Goal: Book appointment/travel/reservation

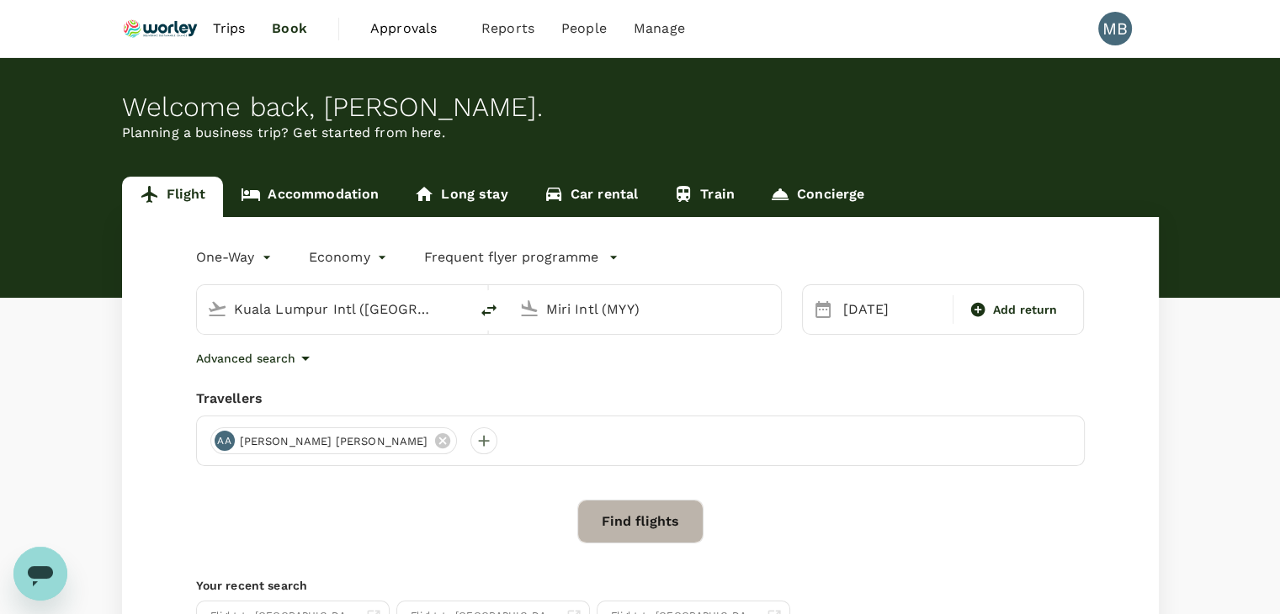
click at [663, 524] on button "Find flights" at bounding box center [640, 522] width 126 height 44
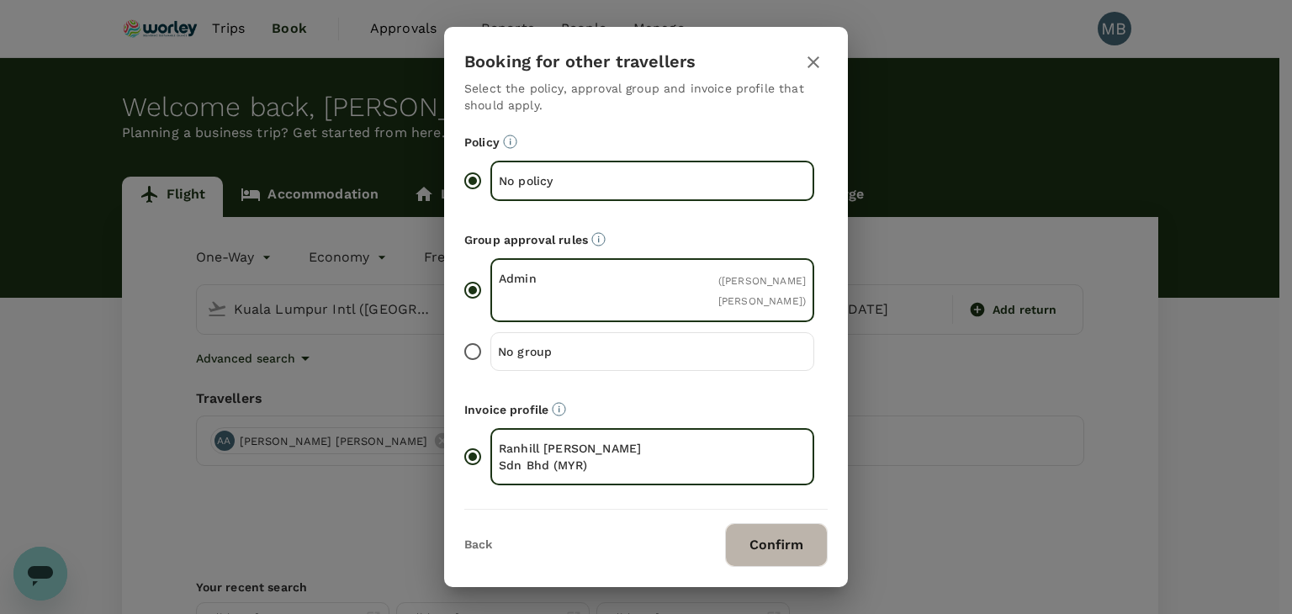
click at [732, 539] on button "Confirm" at bounding box center [776, 545] width 103 height 44
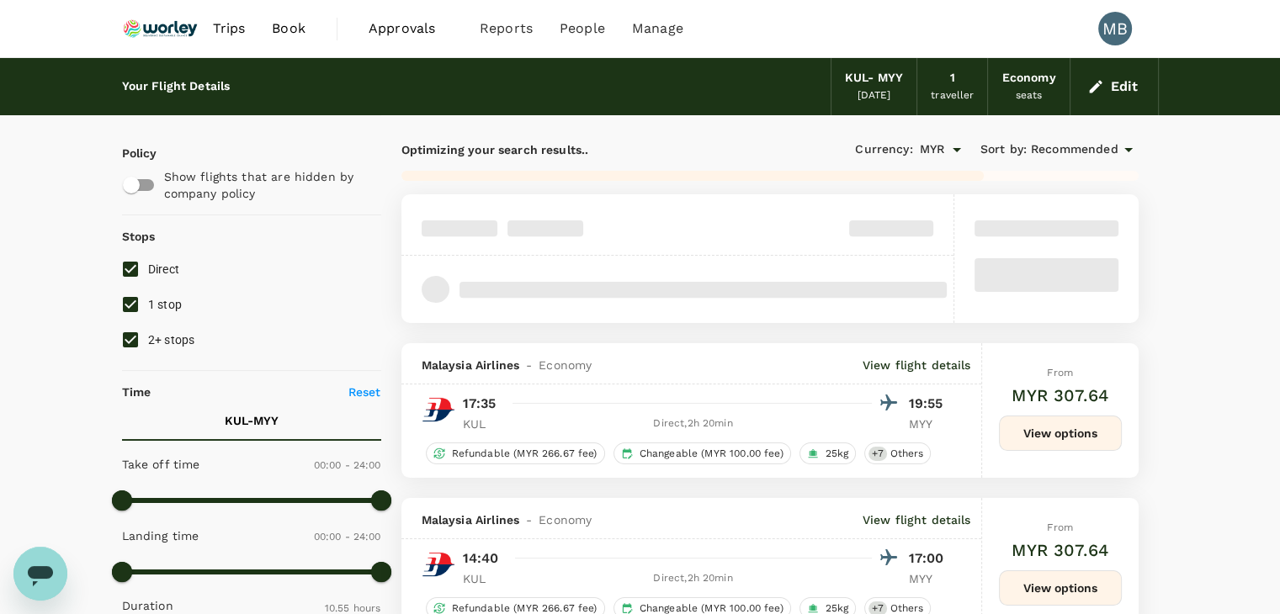
click at [130, 307] on input "1 stop" at bounding box center [130, 304] width 35 height 35
checkbox input "false"
click at [130, 334] on input "2+ stops" at bounding box center [130, 339] width 35 height 35
checkbox input "false"
type input "1020"
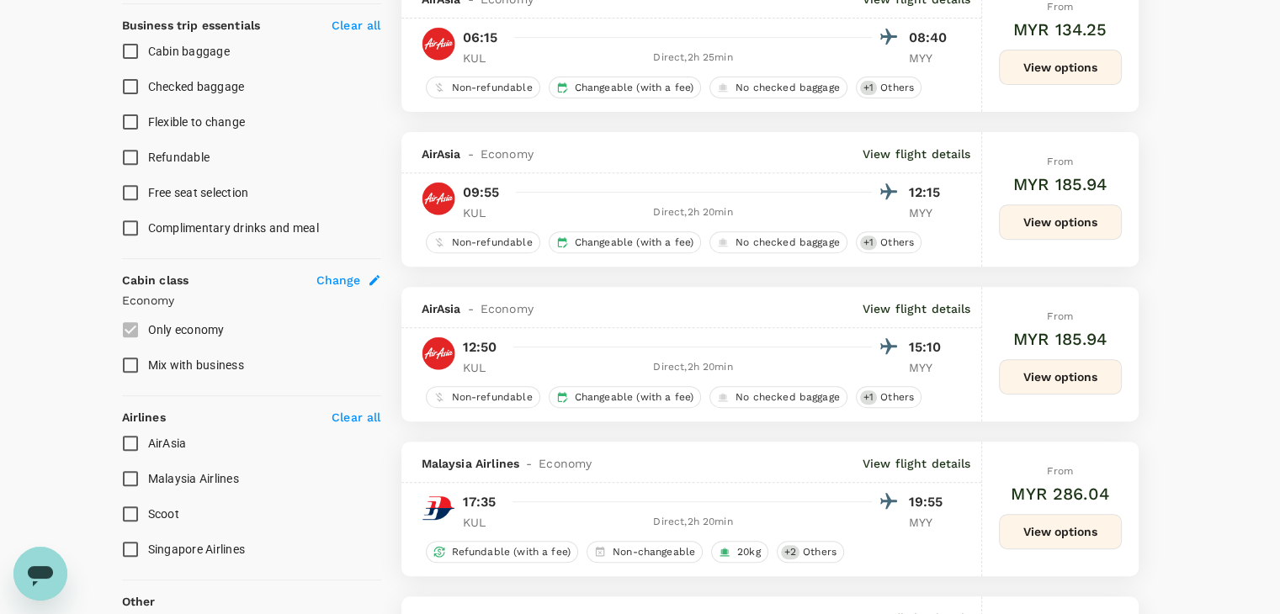
scroll to position [673, 0]
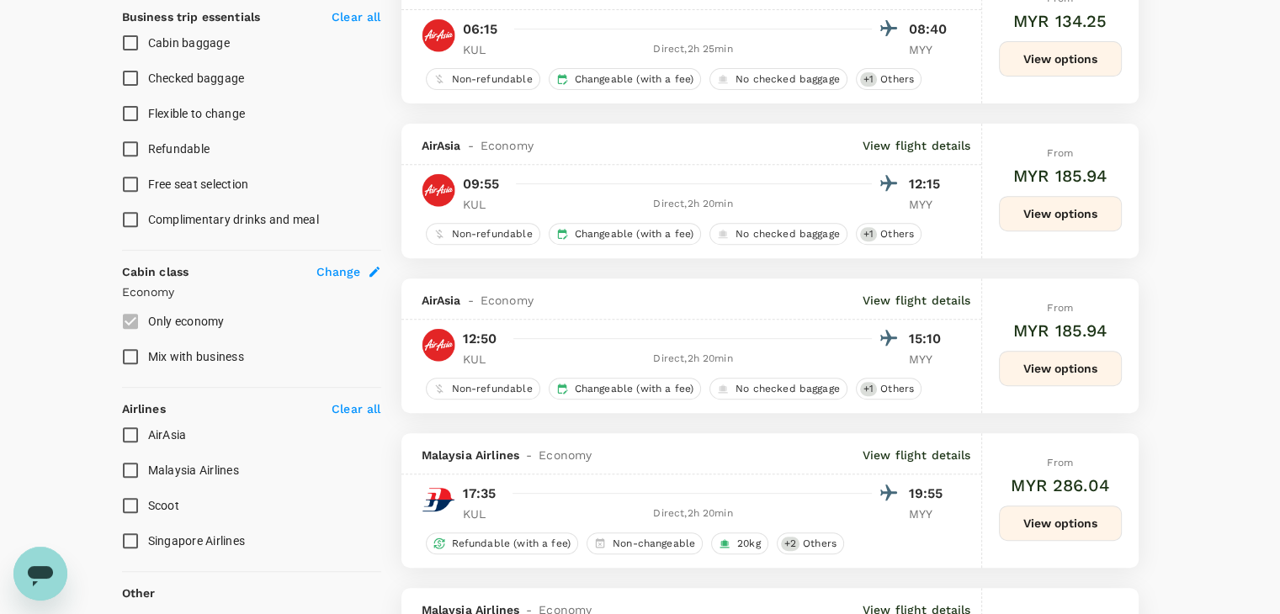
click at [131, 464] on input "Malaysia Airlines" at bounding box center [130, 470] width 35 height 35
checkbox input "true"
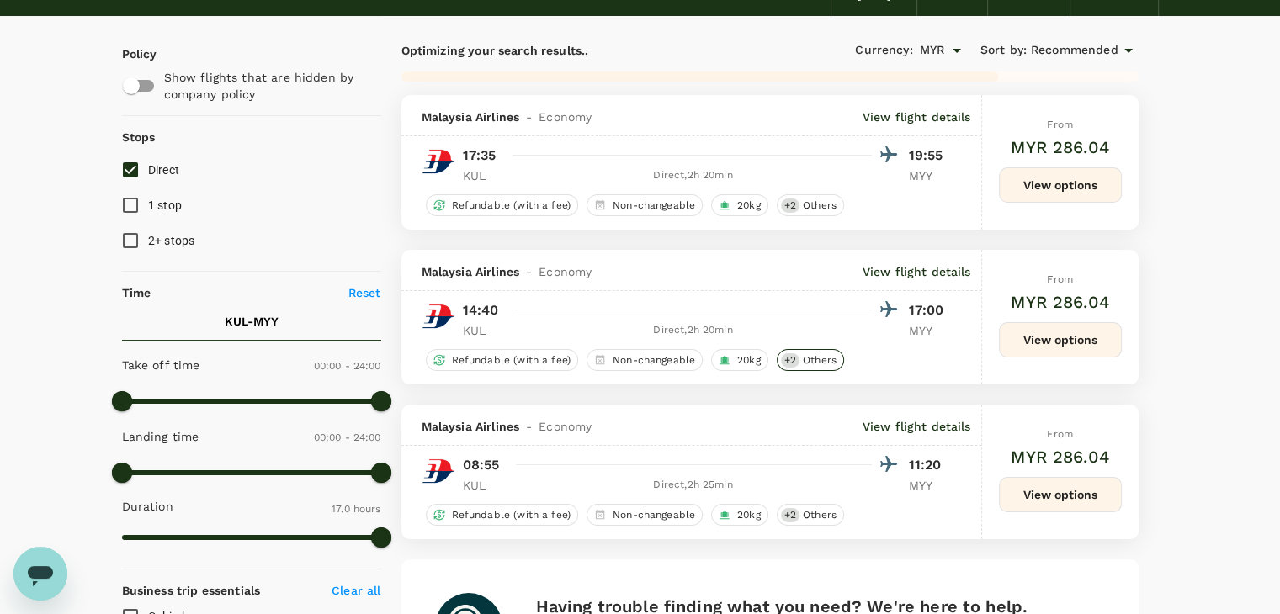
scroll to position [84, 0]
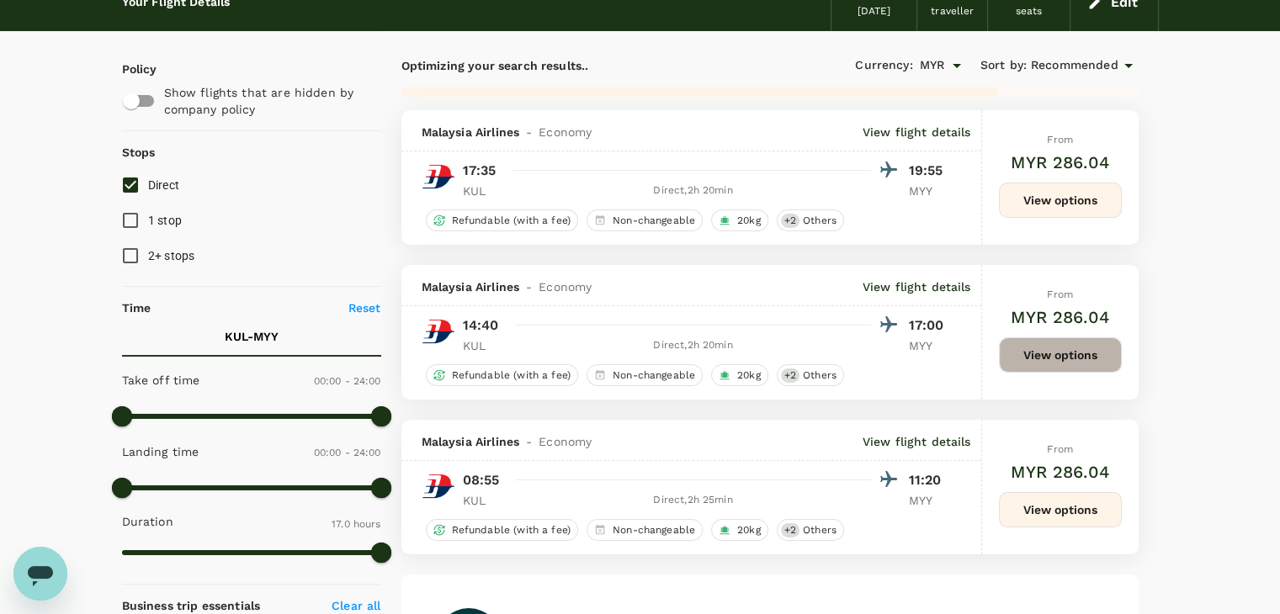
click at [1081, 346] on button "View options" at bounding box center [1060, 354] width 123 height 35
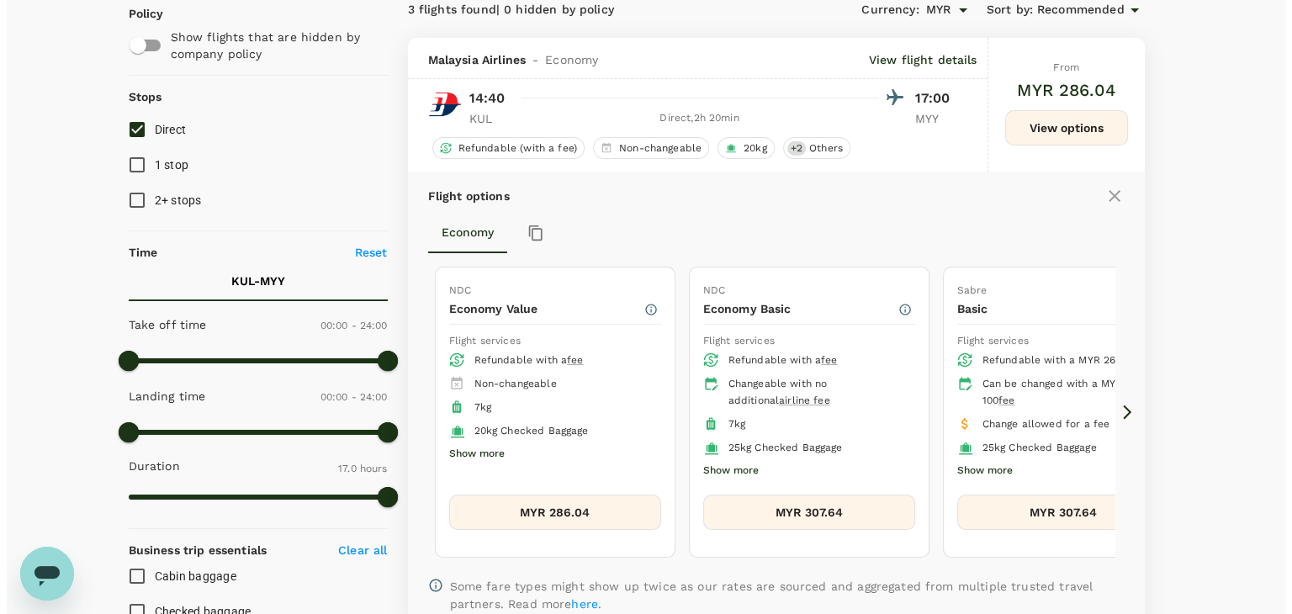
scroll to position [181, 0]
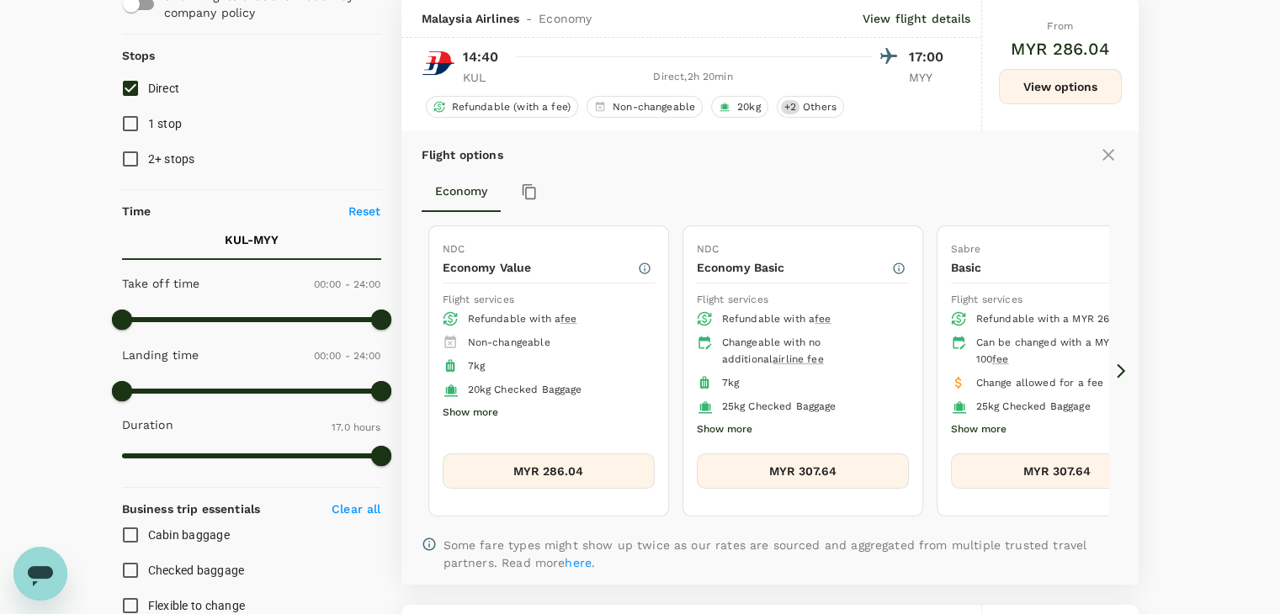
click at [1116, 373] on icon at bounding box center [1120, 371] width 17 height 17
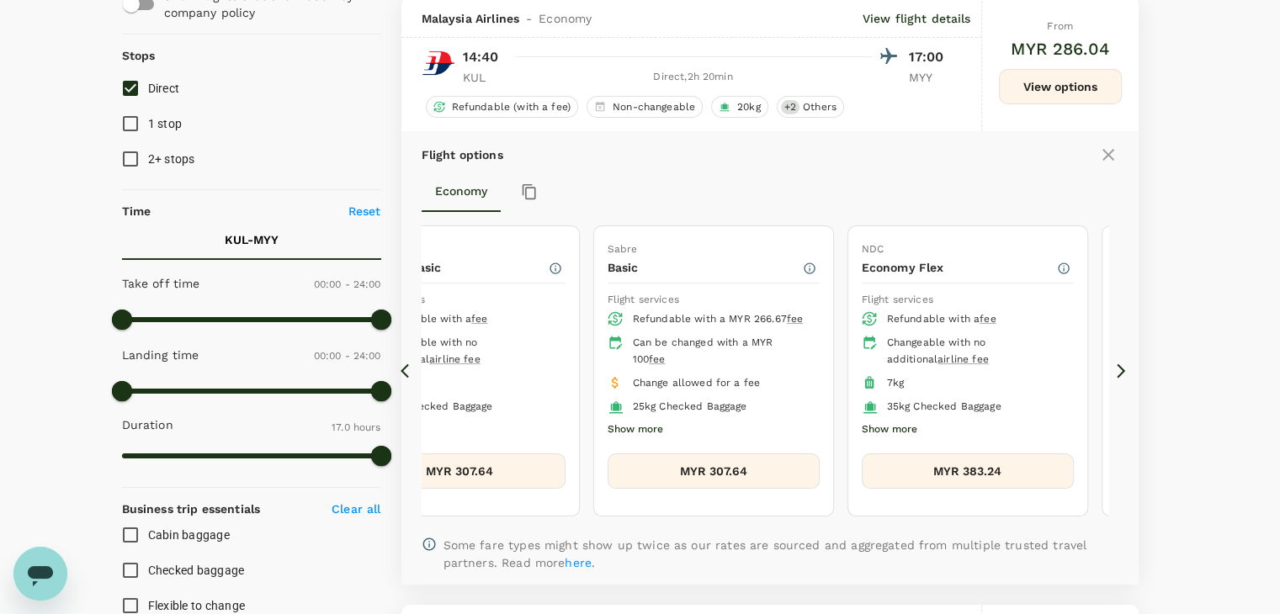
click at [1116, 373] on icon at bounding box center [1120, 371] width 17 height 17
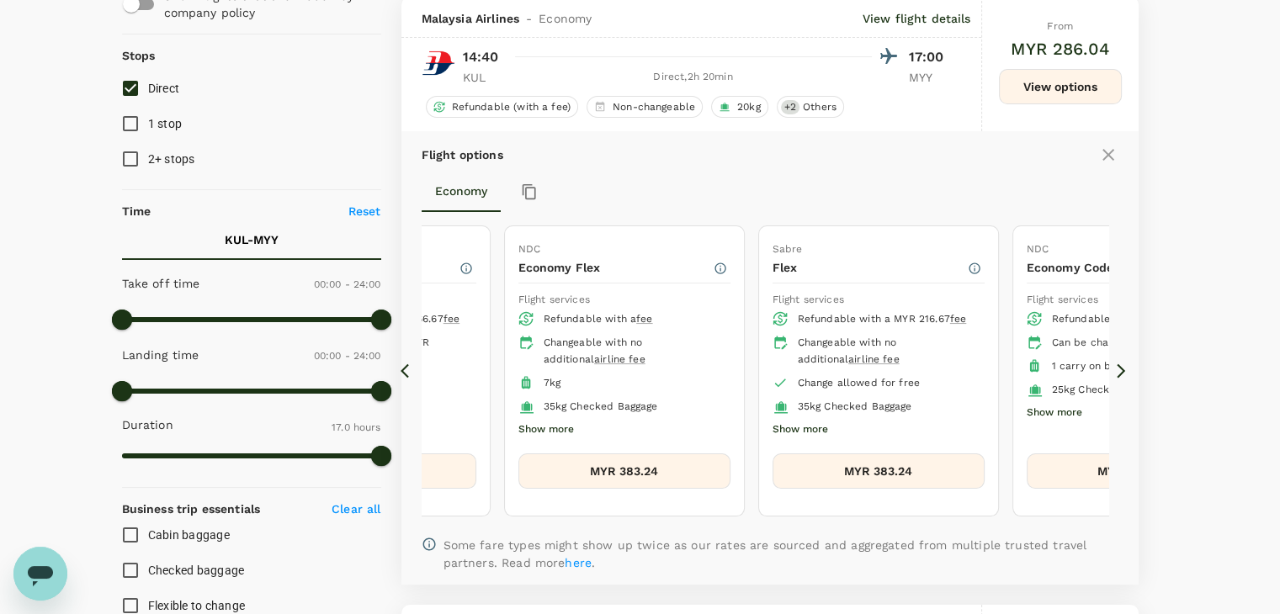
click at [1116, 373] on icon at bounding box center [1120, 371] width 17 height 17
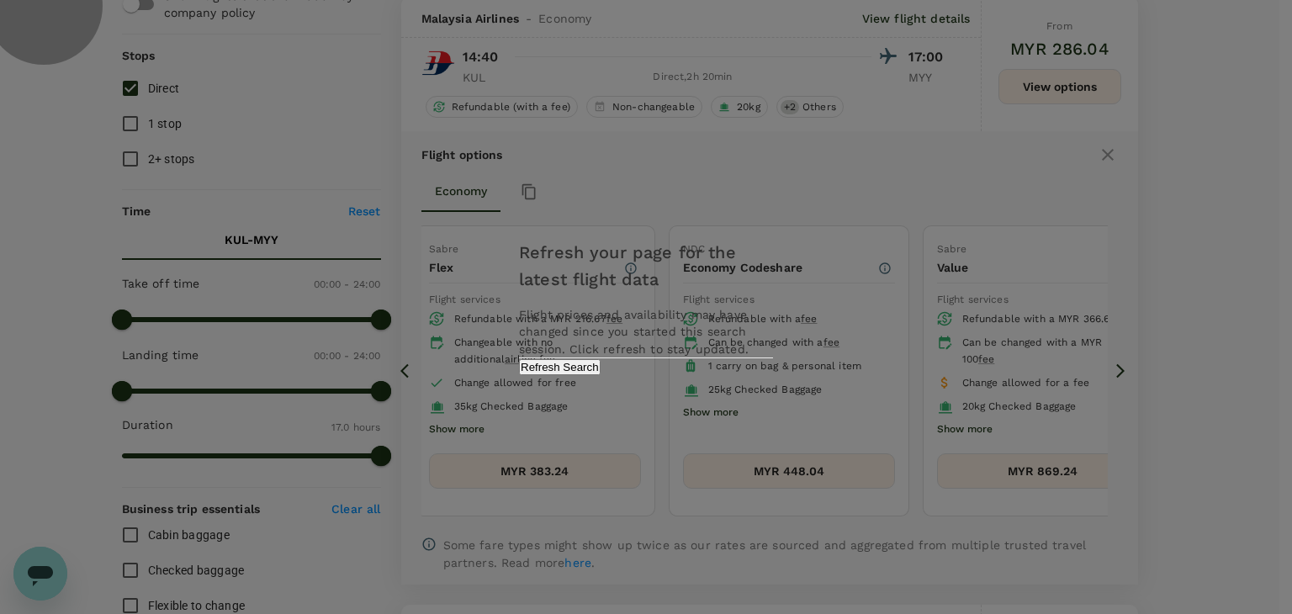
click at [601, 375] on button "Refresh Search" at bounding box center [560, 367] width 82 height 16
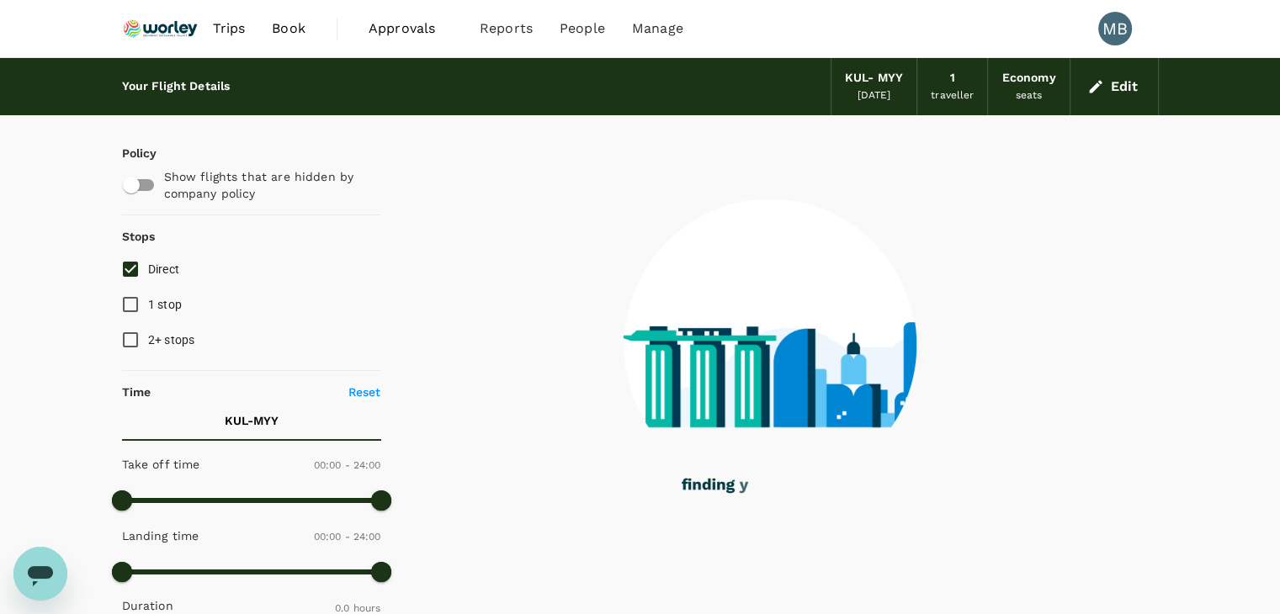
type input "655"
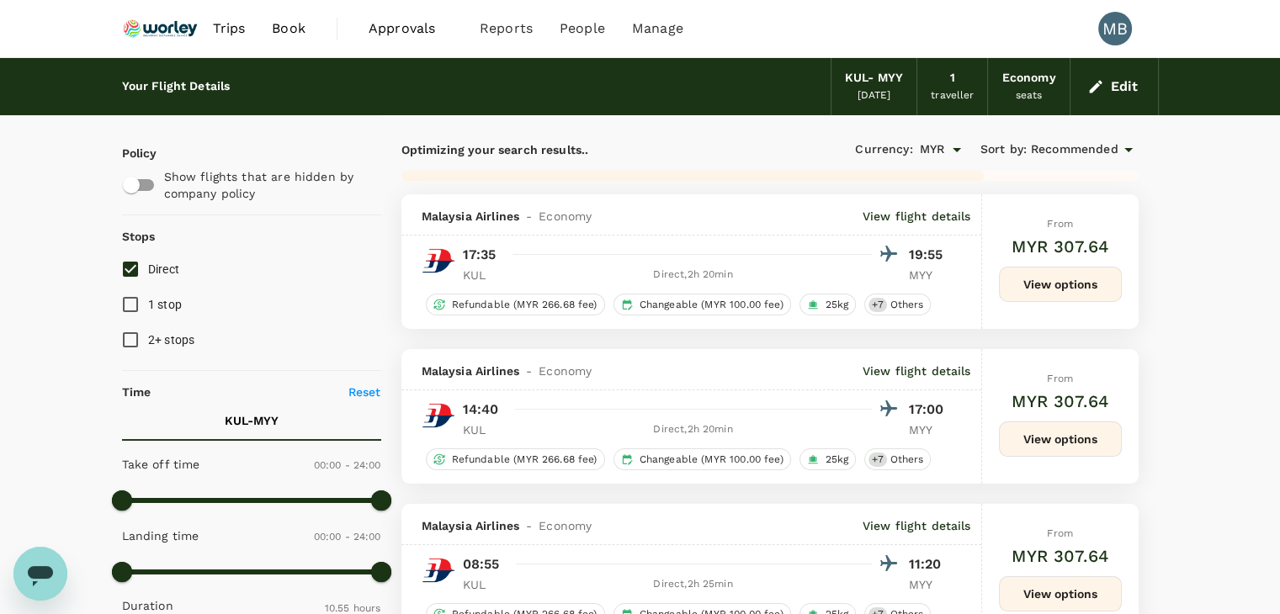
click at [172, 32] on img at bounding box center [160, 28] width 77 height 37
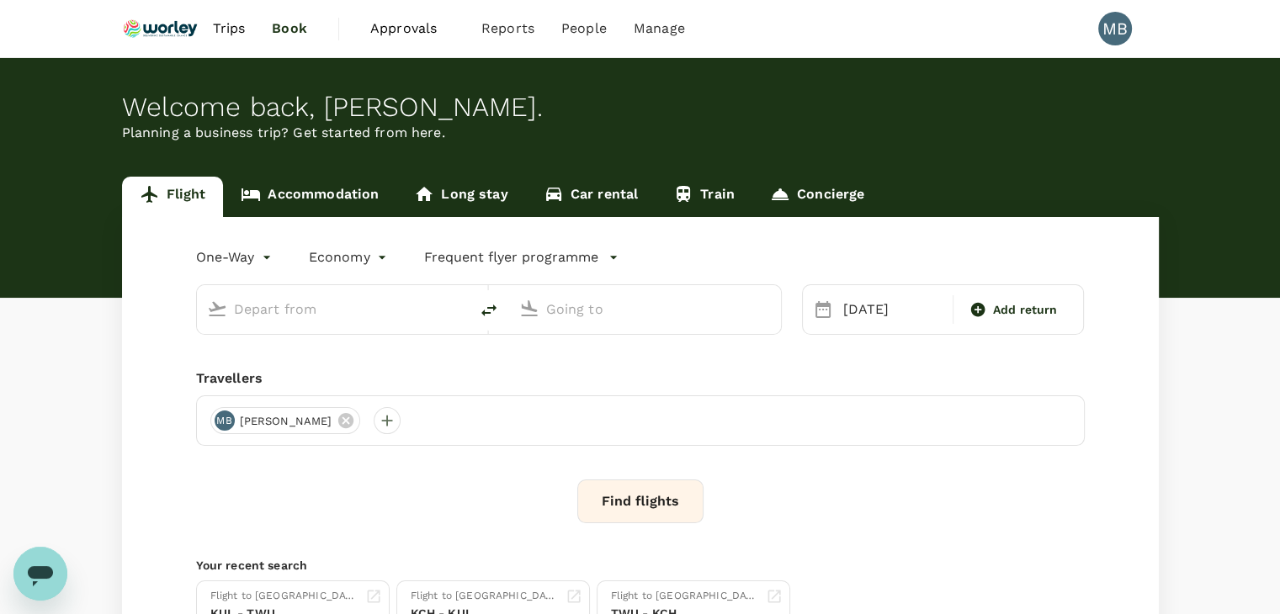
type input "Kuala Lumpur Intl (KUL)"
type input "Miri Intl (MYY)"
click at [345, 196] on link "Accommodation" at bounding box center [309, 197] width 173 height 40
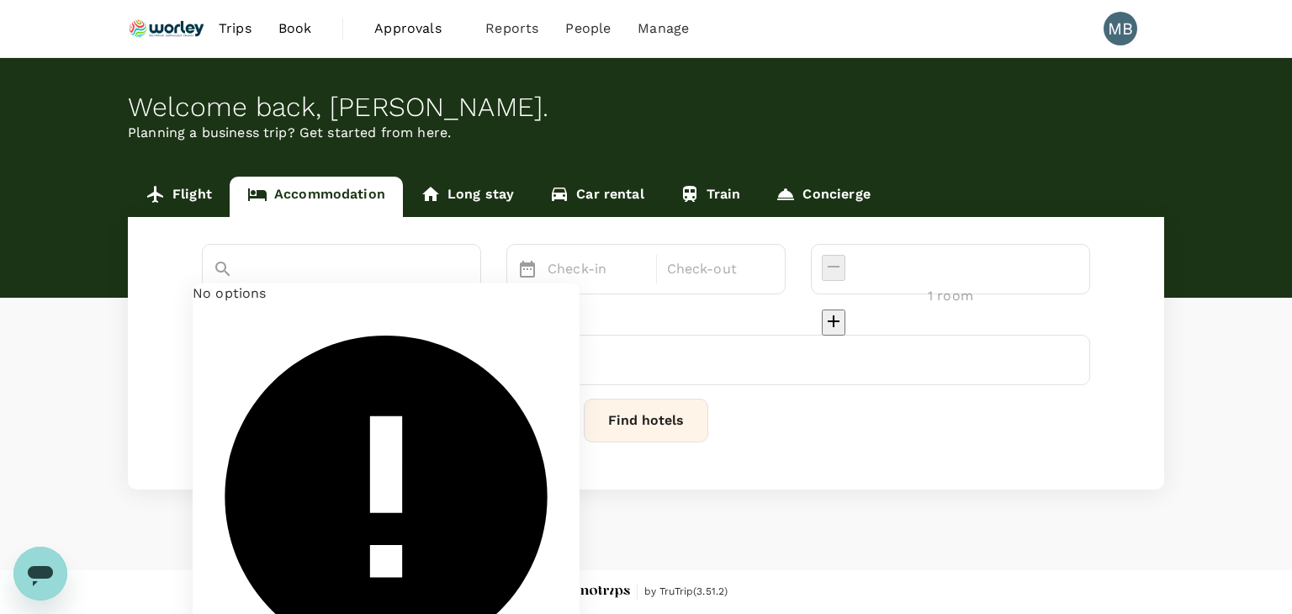
click at [320, 285] on input "text" at bounding box center [318, 298] width 210 height 26
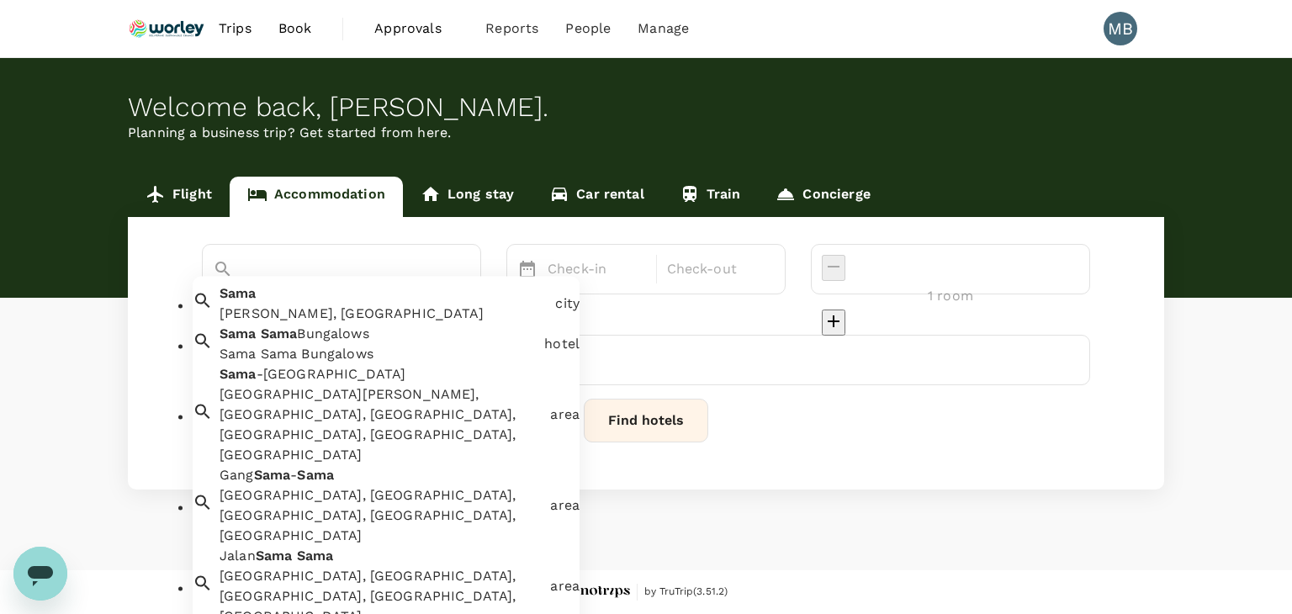
type input "sama sama"
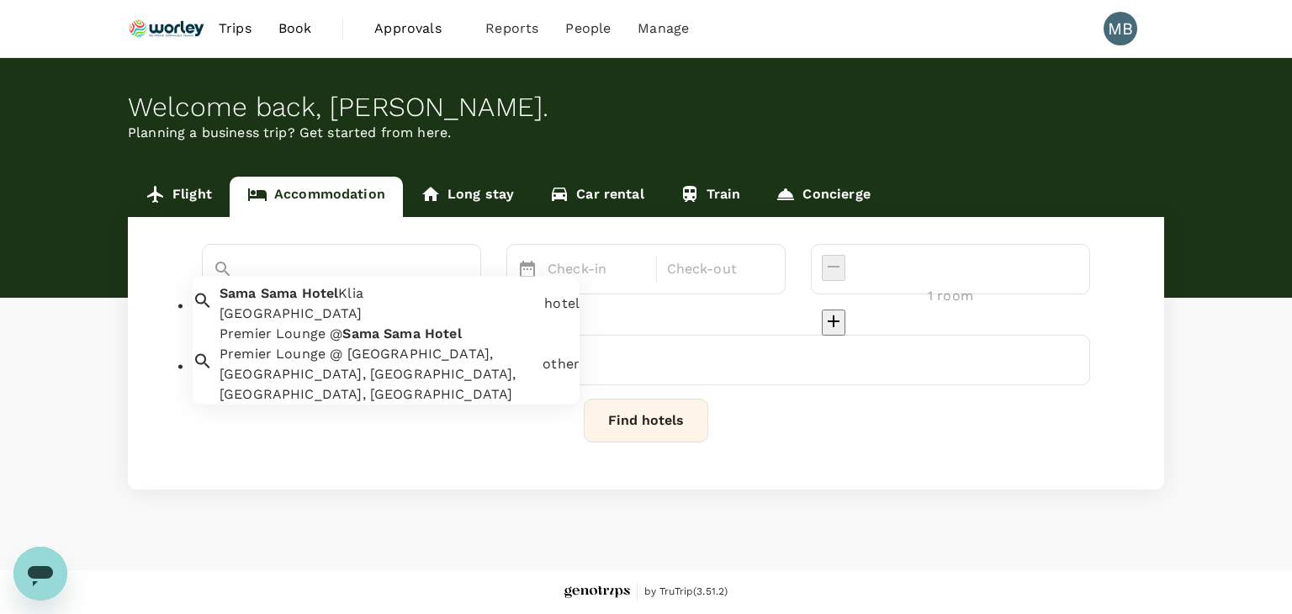
click at [298, 297] on span "Sama" at bounding box center [279, 293] width 37 height 16
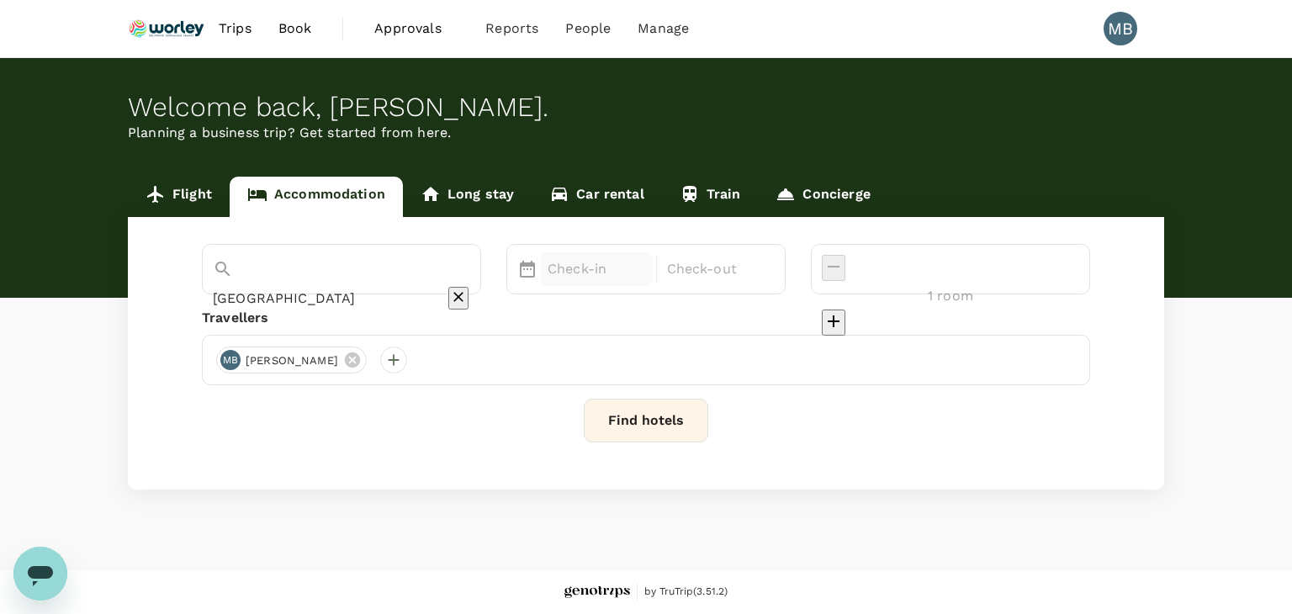
type input "Sama Sama Hotel Klia"
click at [633, 273] on p "Check-in" at bounding box center [597, 269] width 98 height 20
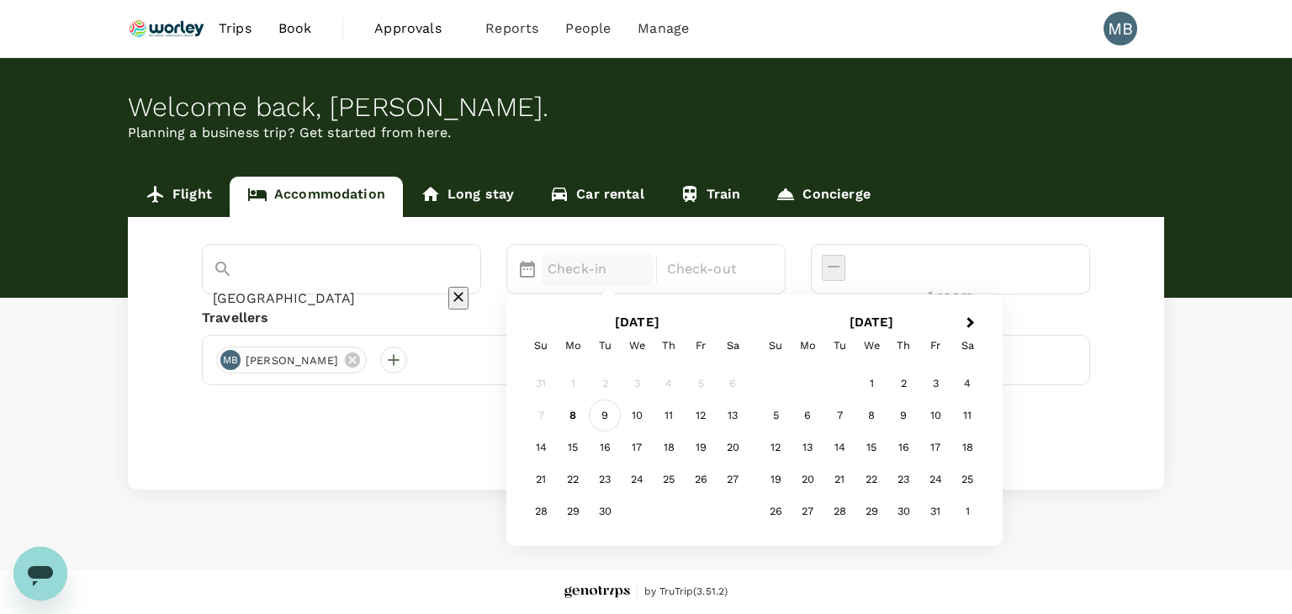
click at [621, 416] on div "9" at bounding box center [605, 416] width 32 height 32
click at [653, 408] on div "10" at bounding box center [637, 416] width 32 height 32
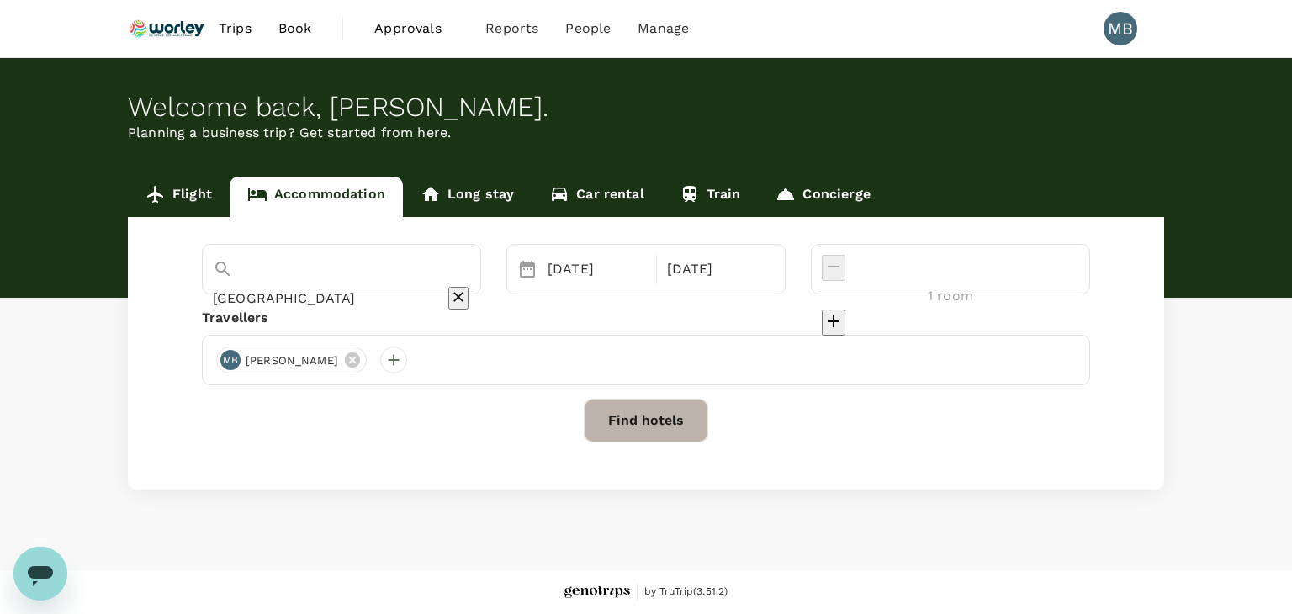
click at [629, 421] on button "Find hotels" at bounding box center [646, 421] width 125 height 44
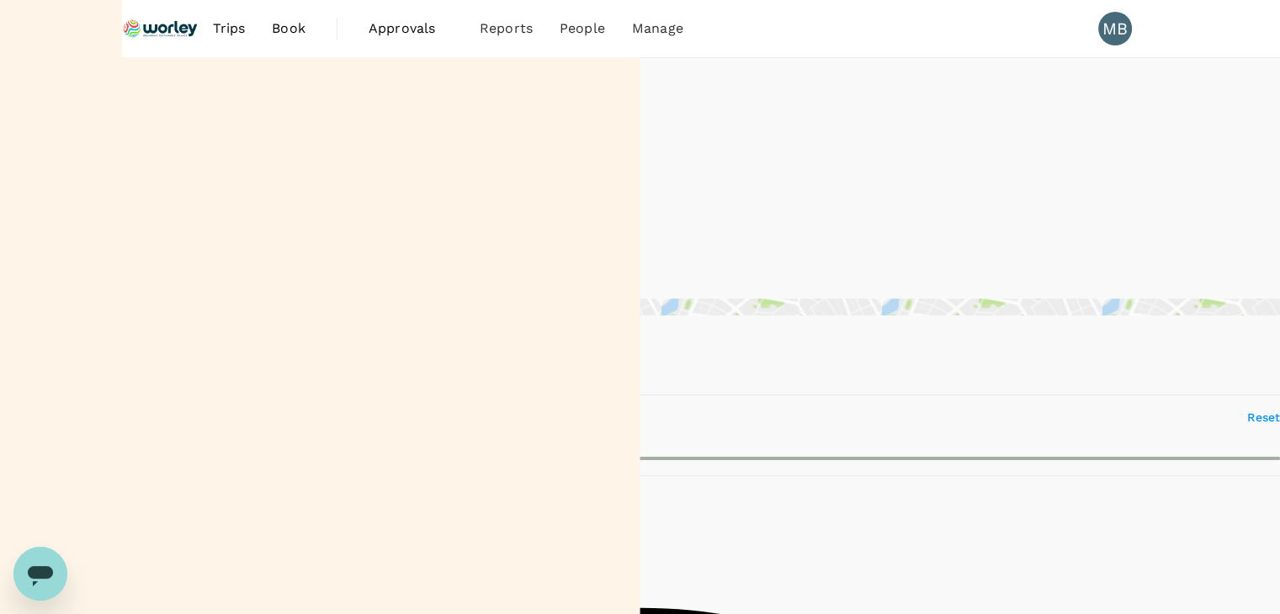
type input "969.1"
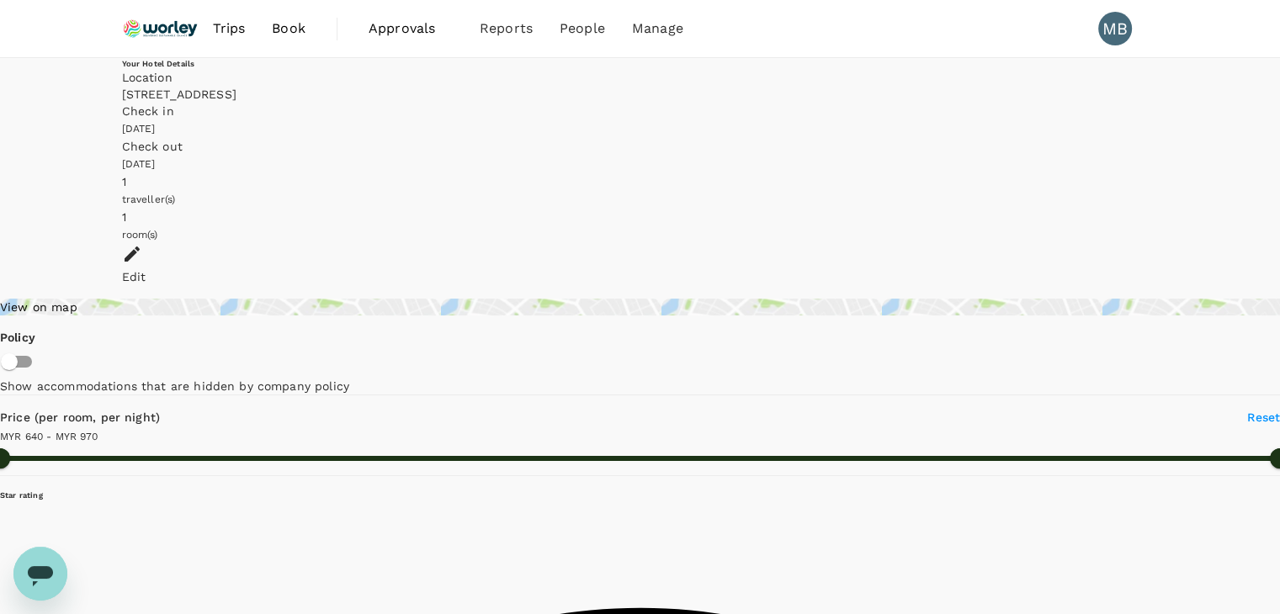
click at [1132, 244] on div "Edit" at bounding box center [640, 264] width 1037 height 41
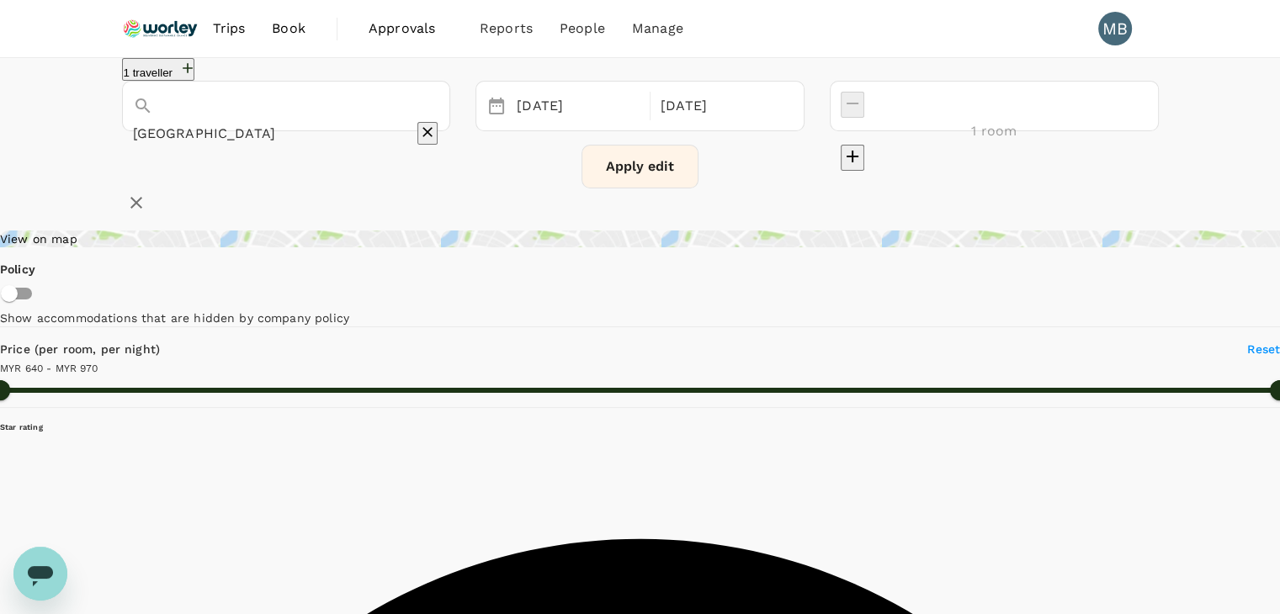
click at [436, 131] on icon "Clear" at bounding box center [427, 132] width 17 height 17
click at [393, 141] on input "text" at bounding box center [263, 133] width 260 height 26
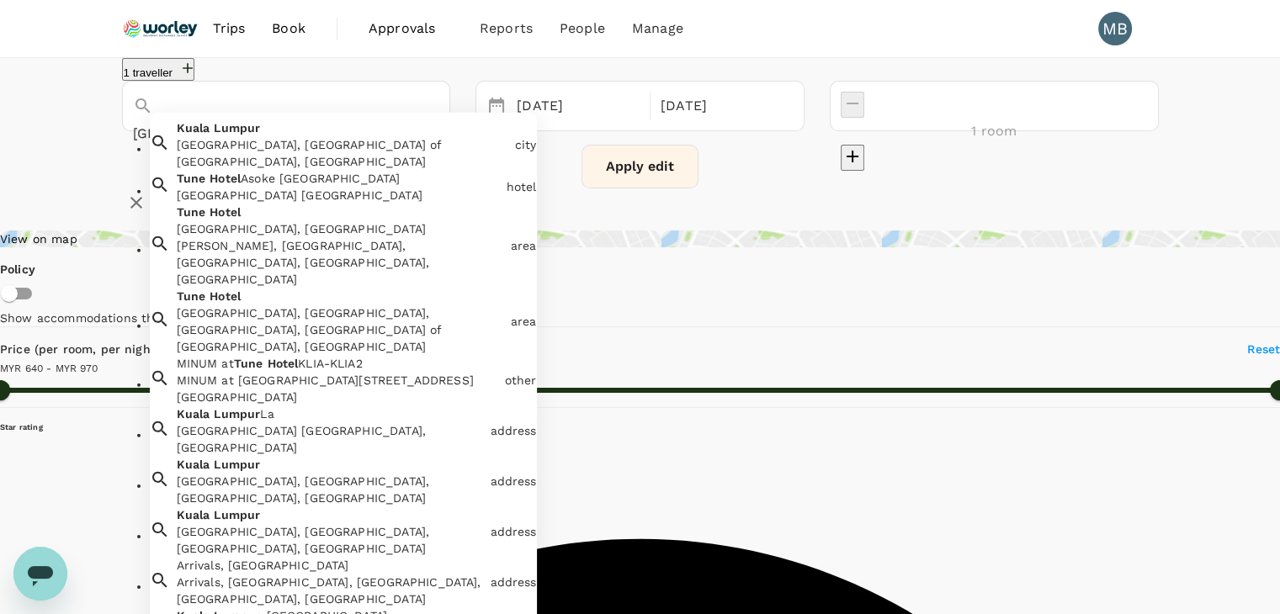
type input "tune hotel kuala lumpur"
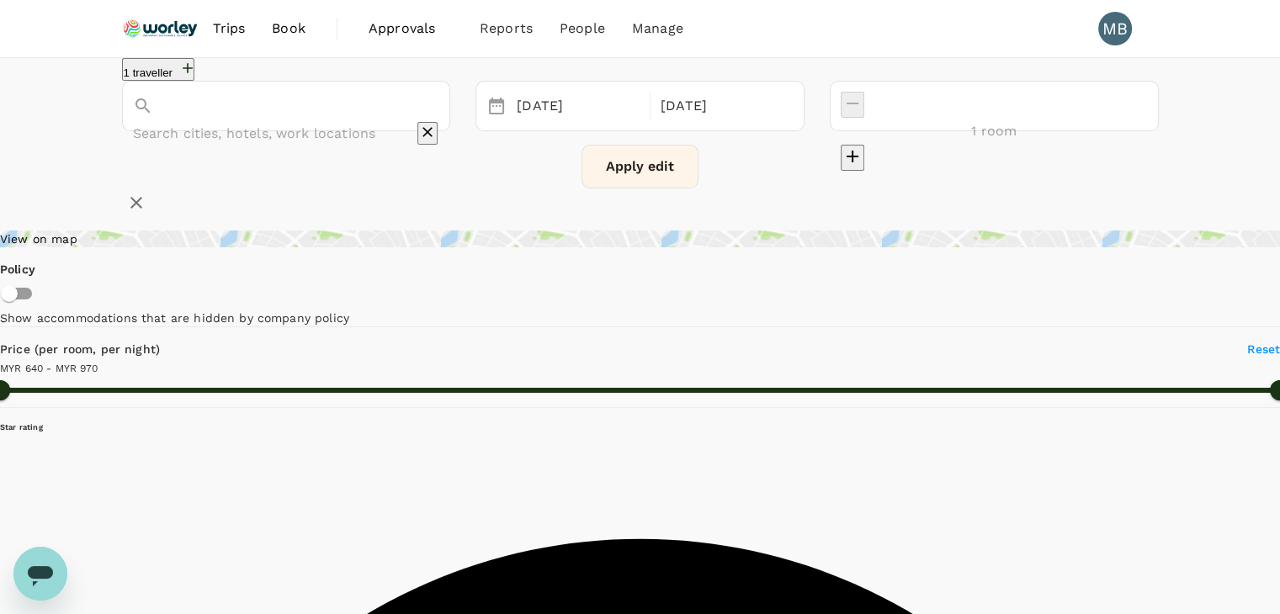
click at [377, 130] on input "text" at bounding box center [263, 133] width 260 height 26
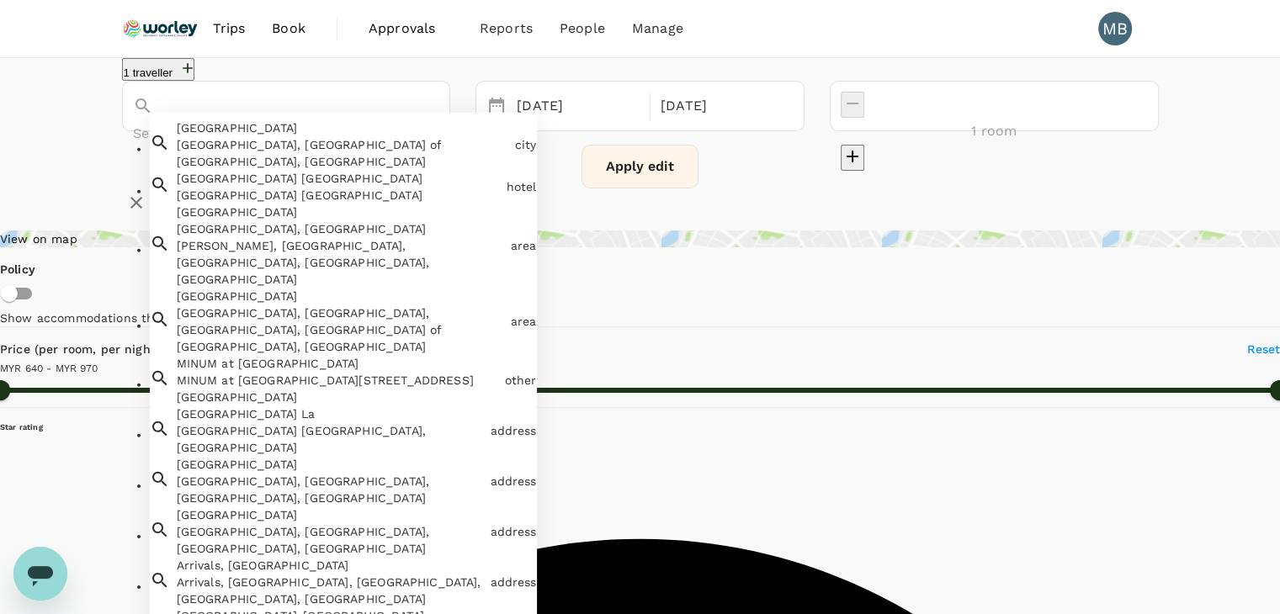
paste input "Tune Hotel KLIA‑KLIA2"
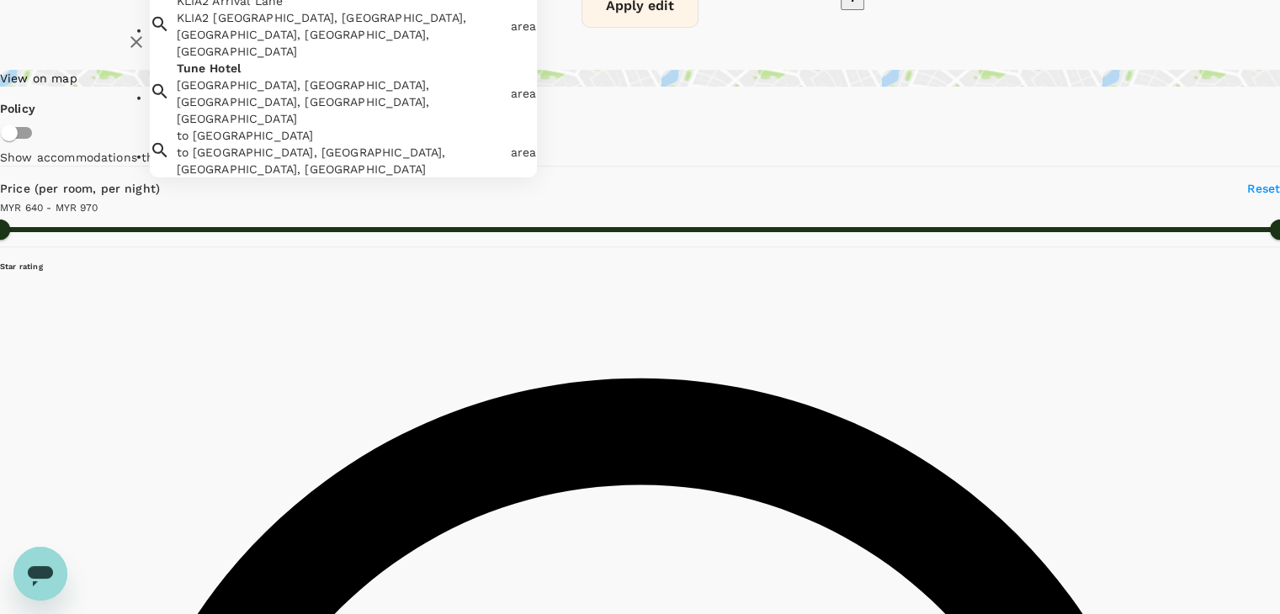
scroll to position [168, 0]
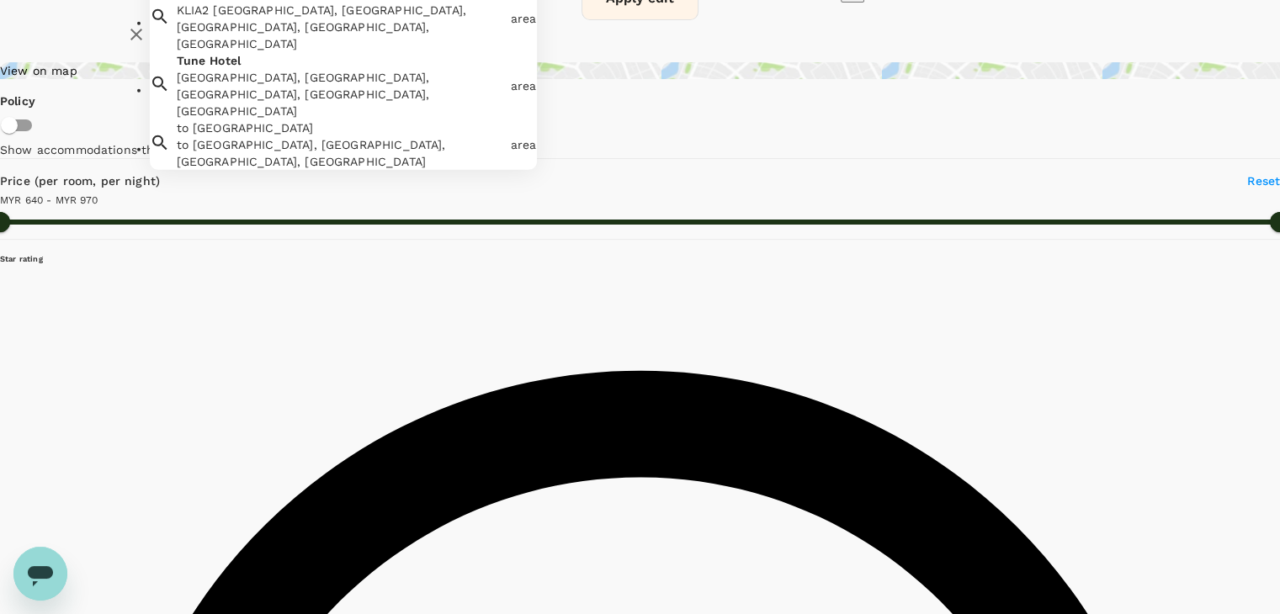
click at [281, 170] on div "to Terminal KLIA2, Kuala Lumpur International Airport, Selangor, Malaysia" at bounding box center [340, 153] width 327 height 34
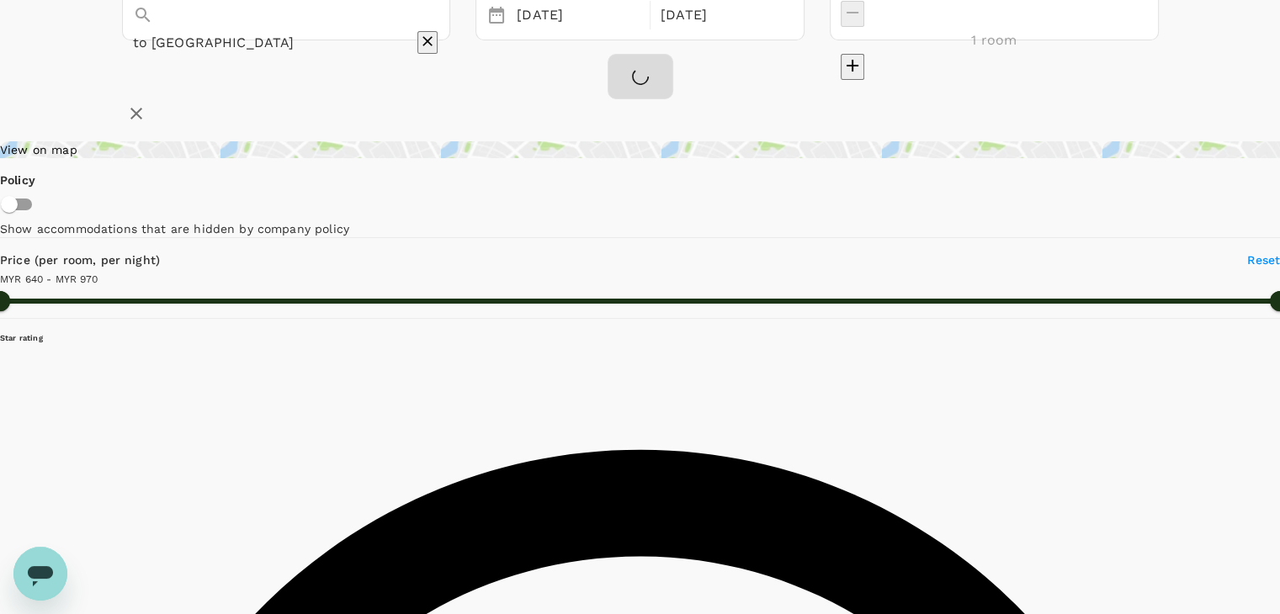
scroll to position [0, 0]
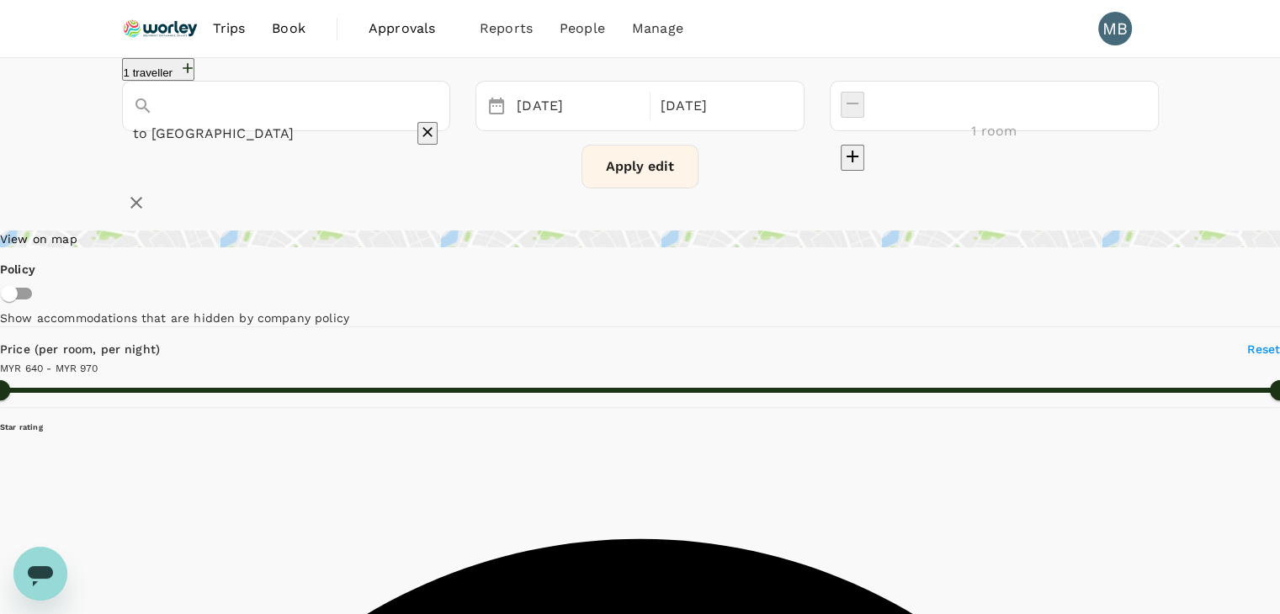
type input "to Terminal KLIA2"
click at [659, 183] on button "Apply edit" at bounding box center [639, 167] width 117 height 44
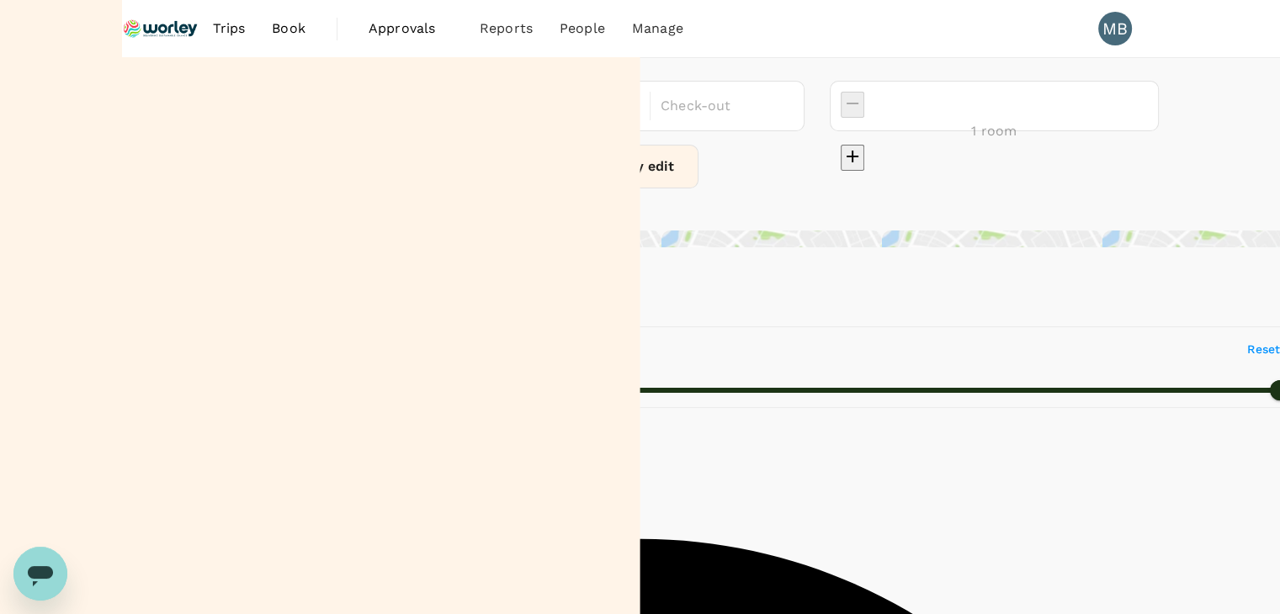
type input "to Terminal KLIA2"
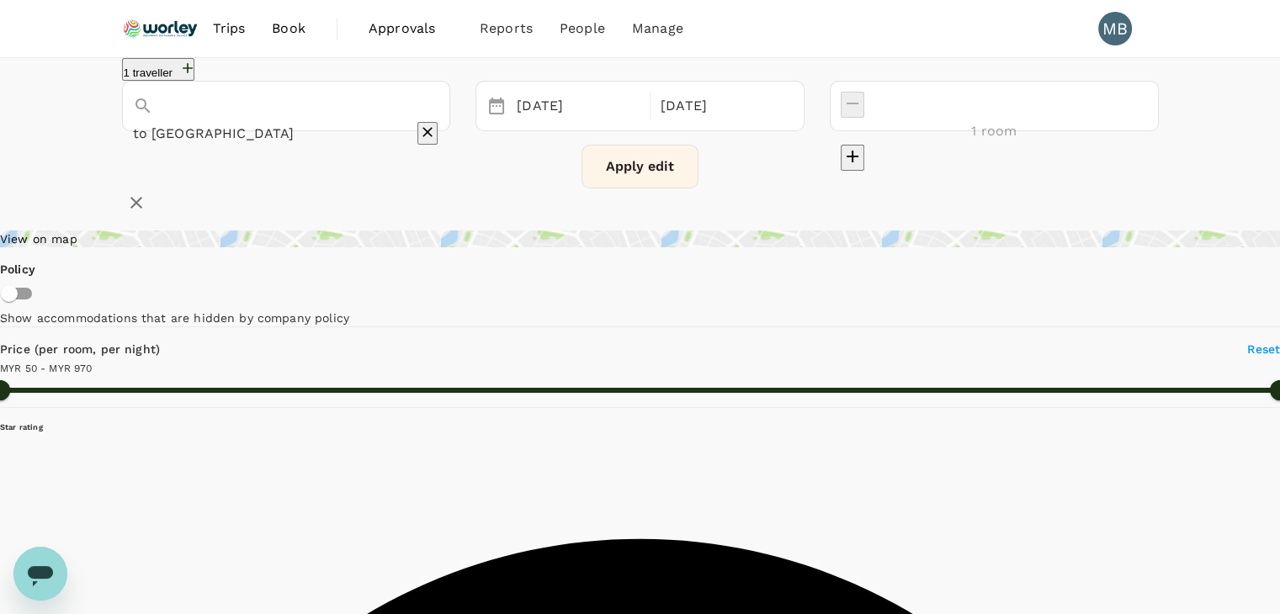
type input "50.19"
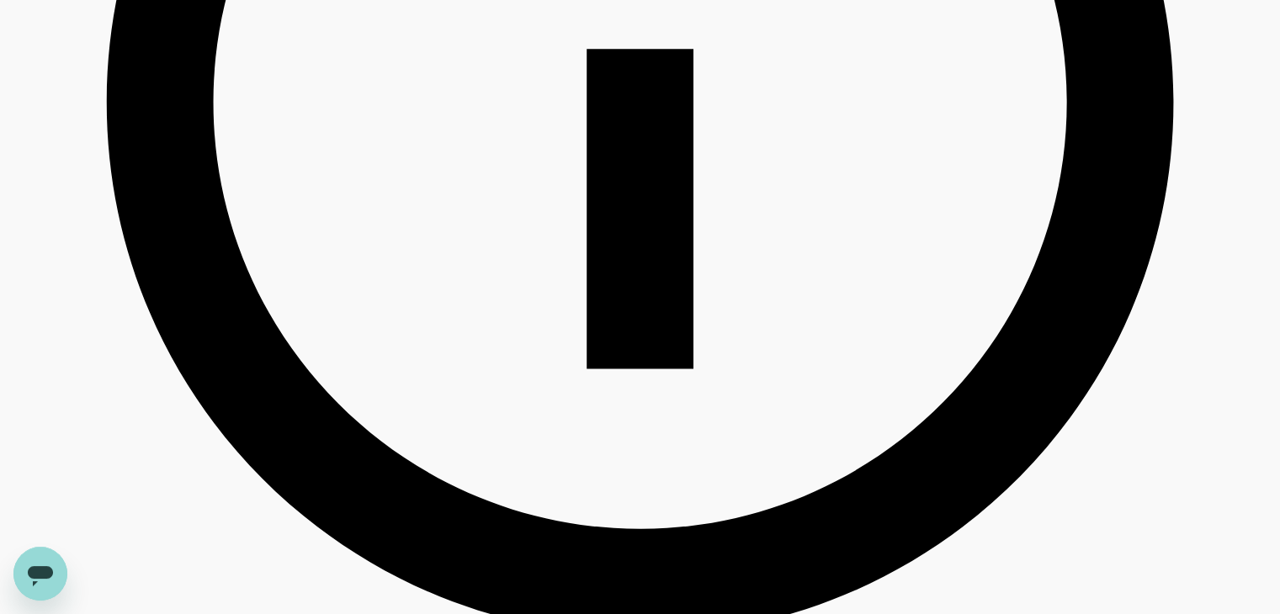
scroll to position [1010, 0]
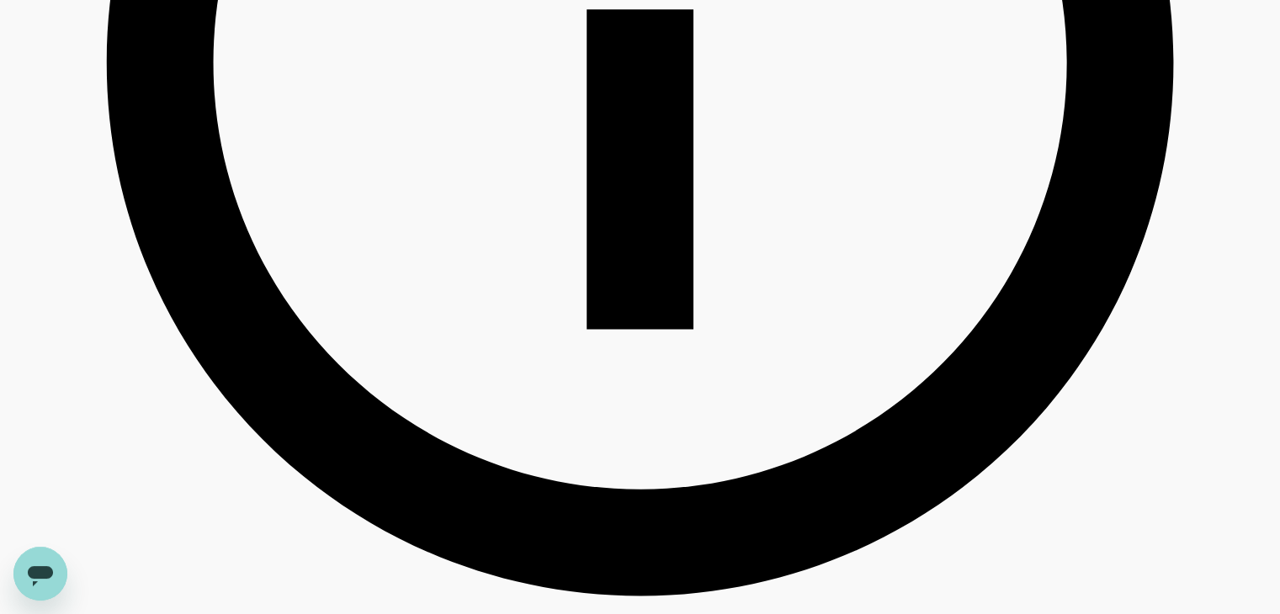
drag, startPoint x: 598, startPoint y: 366, endPoint x: 767, endPoint y: 361, distance: 168.4
copy h6 "Sri Langit Hotel Klia Klia2"
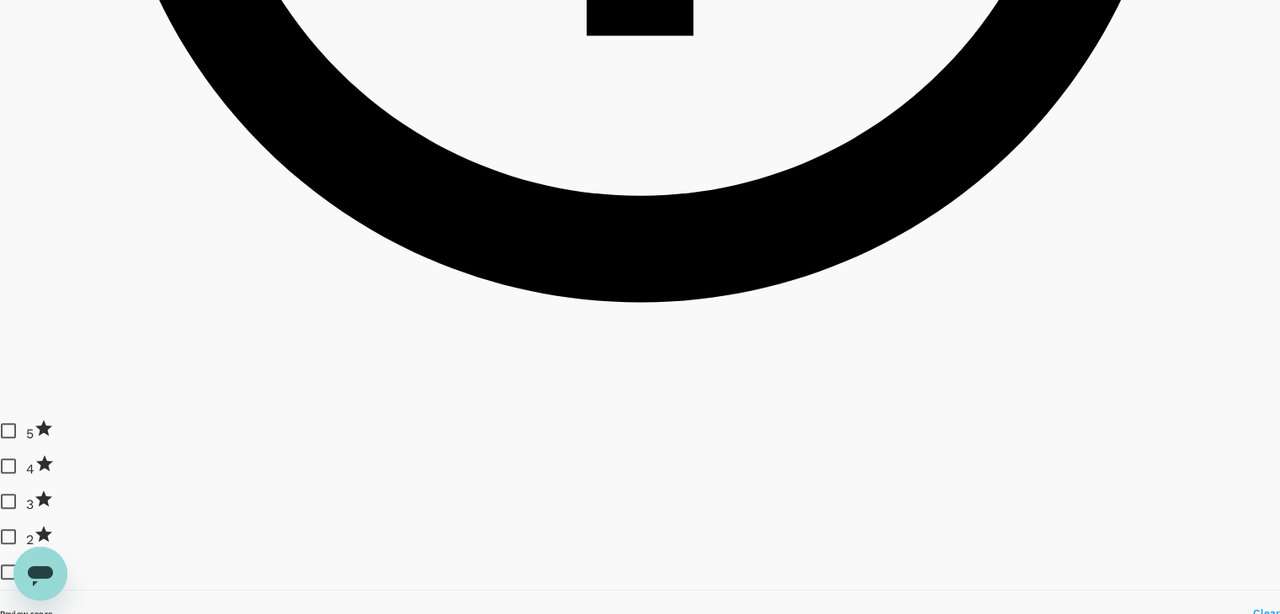
scroll to position [1430, 0]
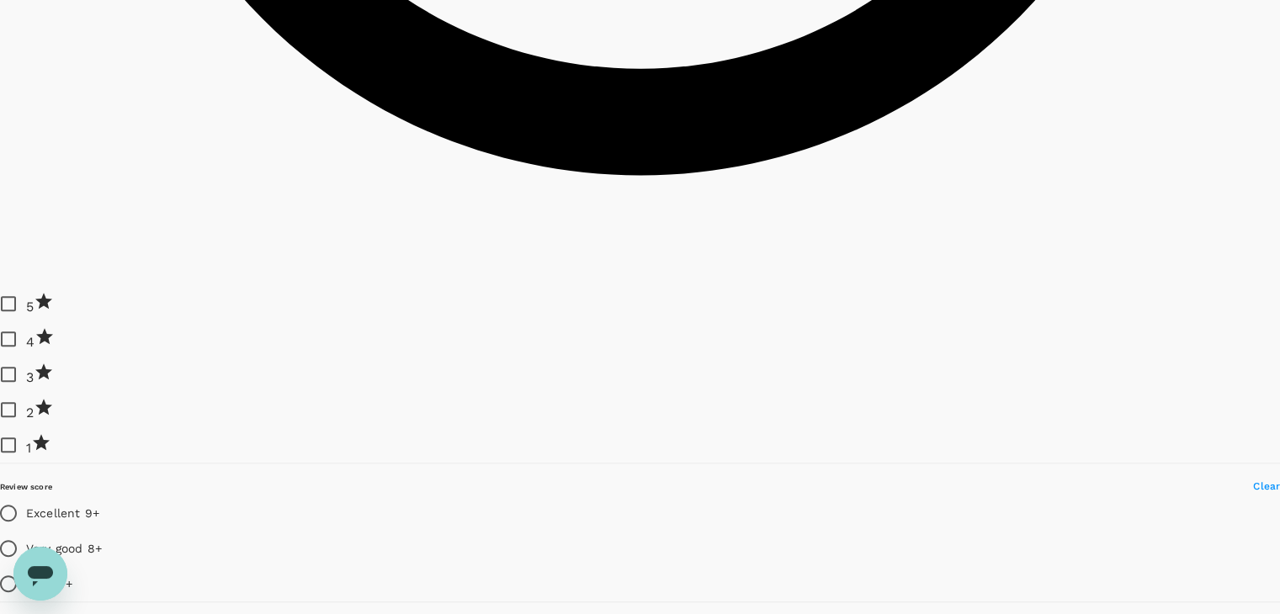
drag, startPoint x: 597, startPoint y: 188, endPoint x: 759, endPoint y: 186, distance: 161.6
copy h6 "Tune Hotel KLIA - KLIA2"
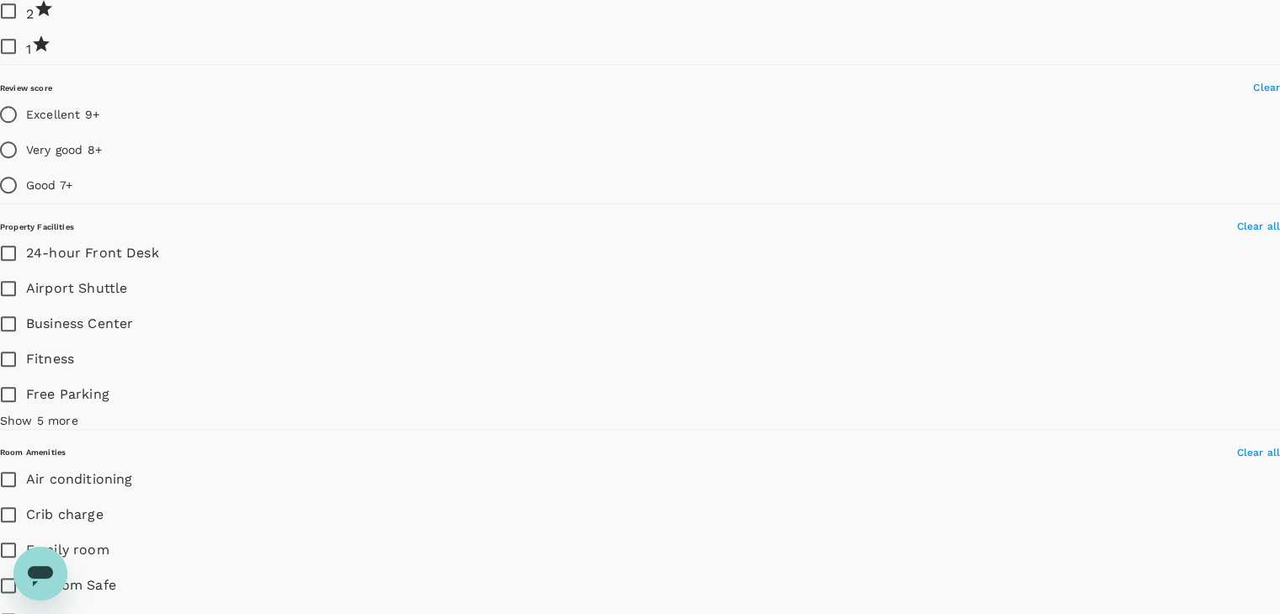
scroll to position [1851, 0]
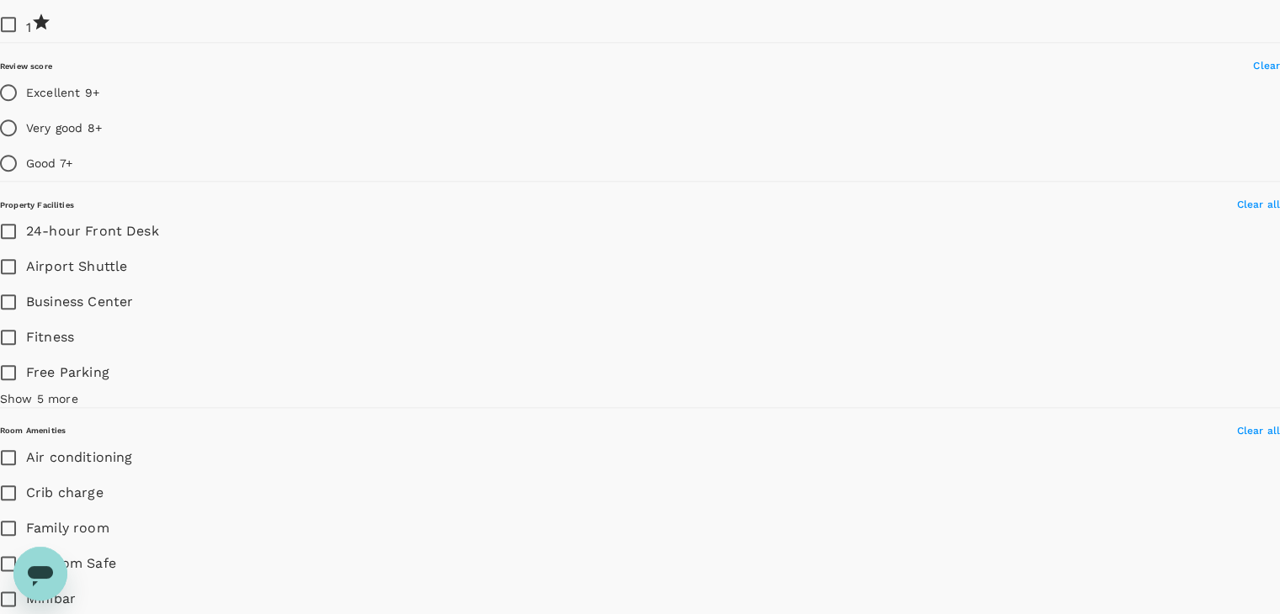
drag, startPoint x: 597, startPoint y: 263, endPoint x: 777, endPoint y: 263, distance: 179.2
copy h6 "Tune Hotel KLIA Aeropolis"
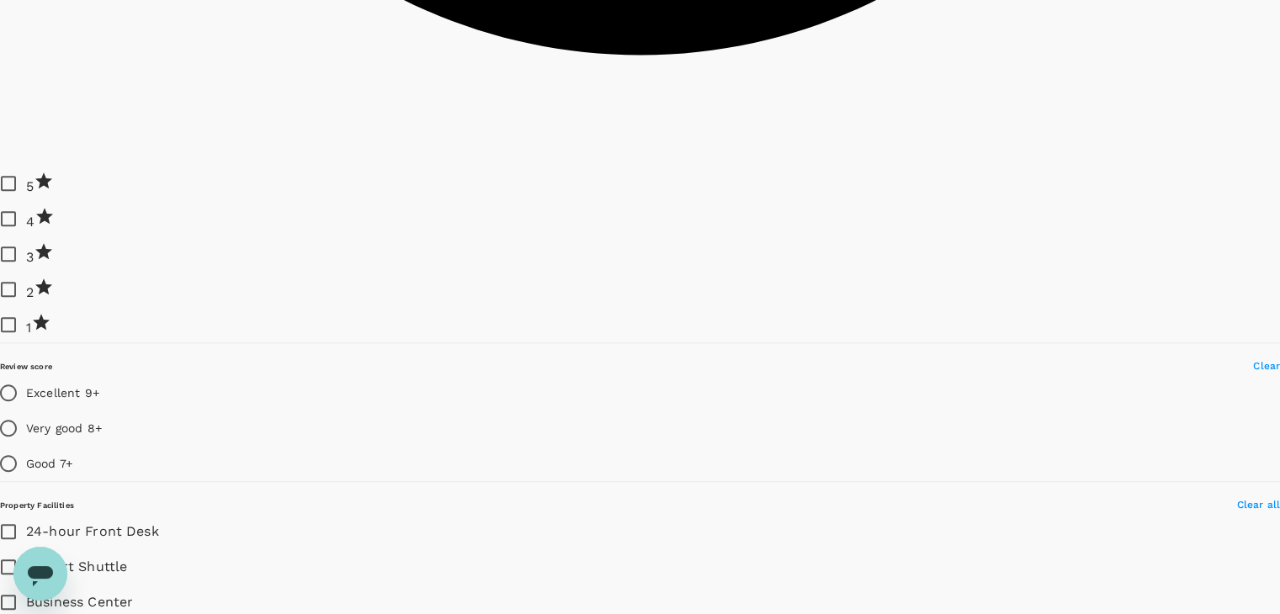
scroll to position [1515, 0]
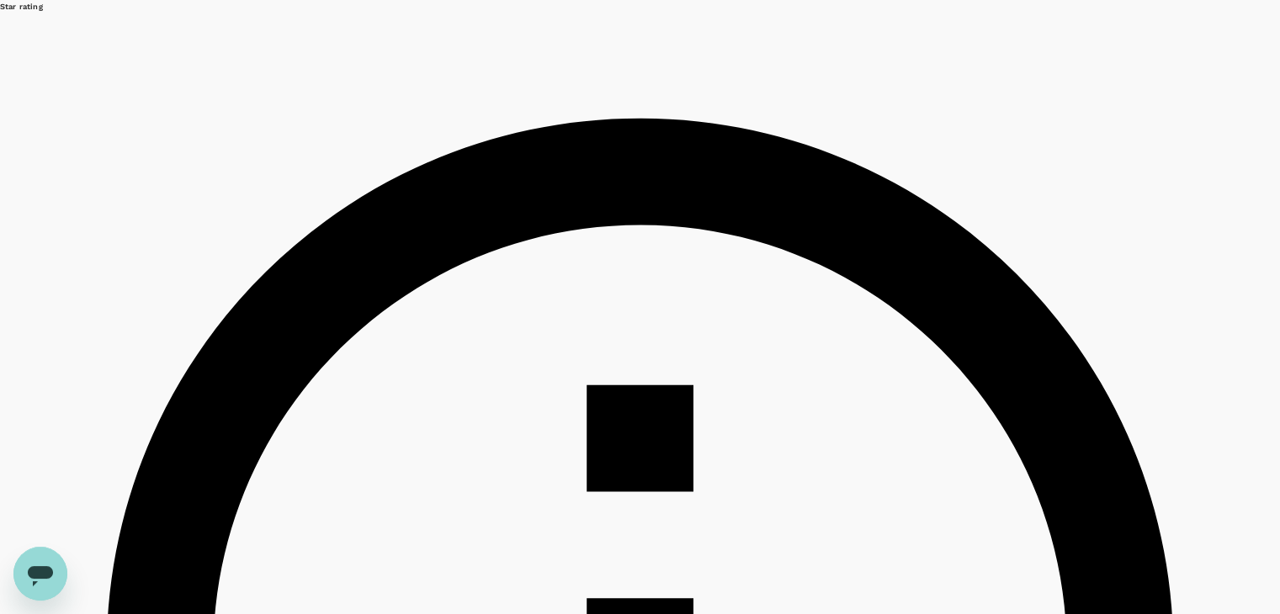
scroll to position [0, 0]
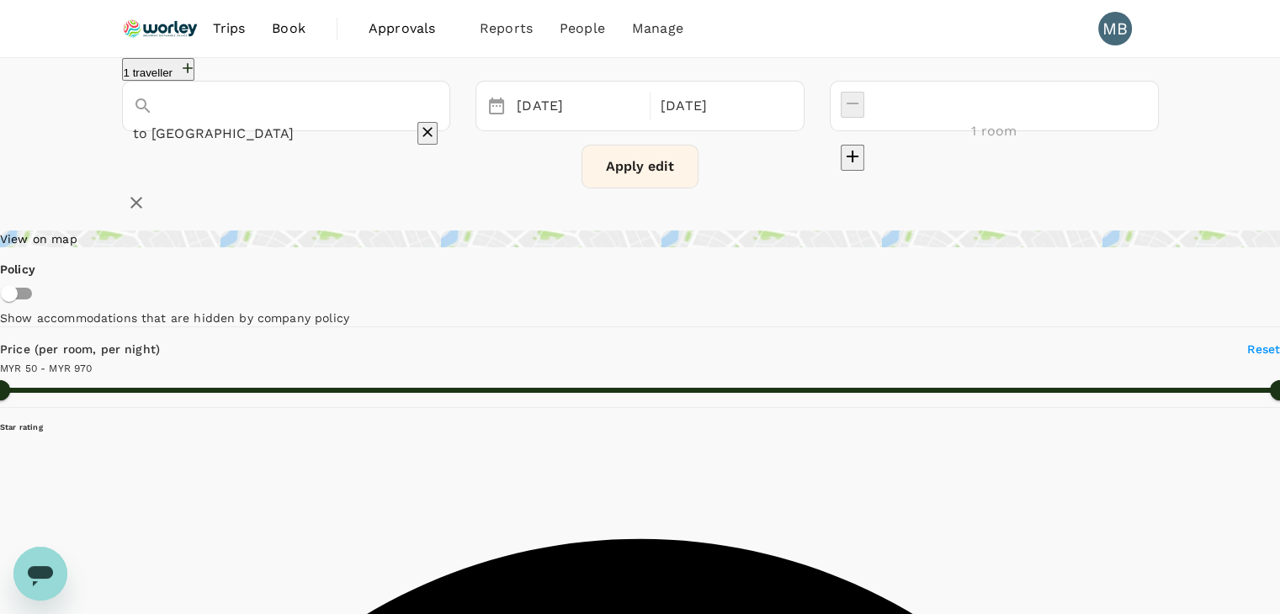
click at [421, 120] on div "to Terminal KLIA2" at bounding box center [286, 133] width 307 height 27
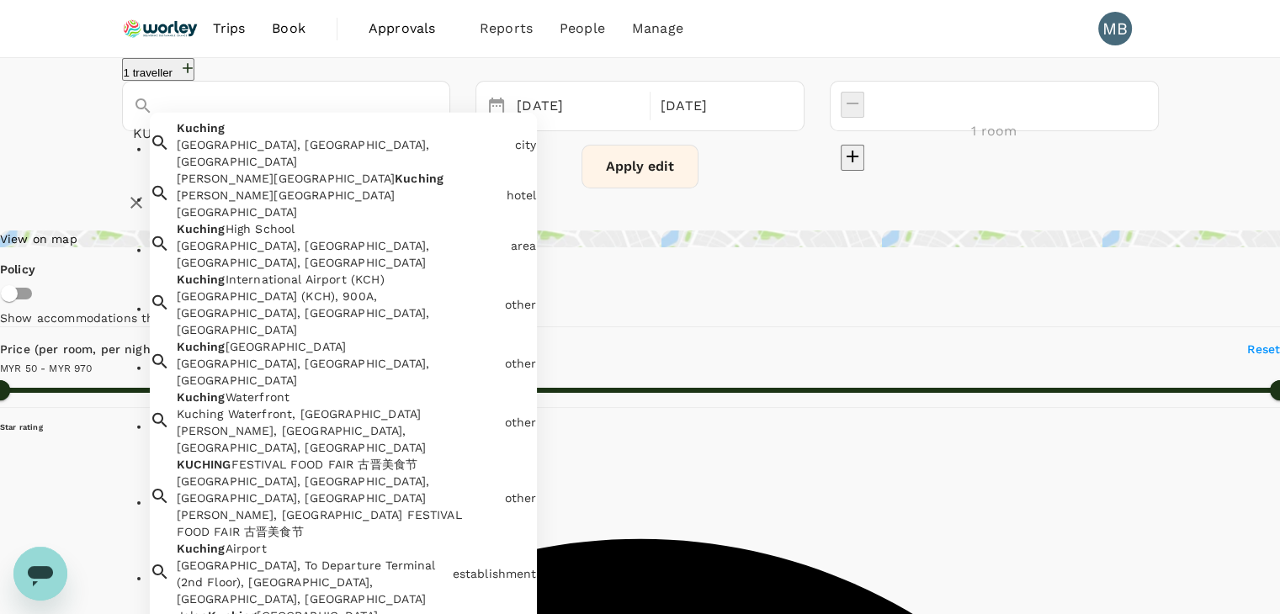
click at [353, 168] on div "Kuching Kuching, Sarawak, Malaysia" at bounding box center [339, 141] width 338 height 57
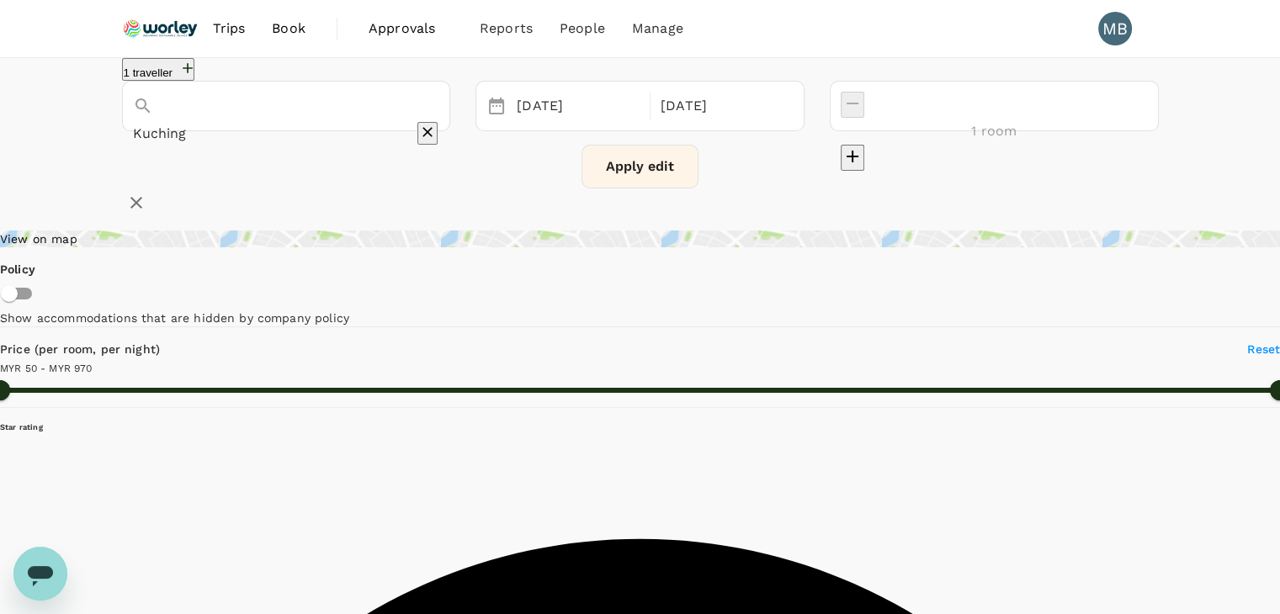
type input "Kuching"
click at [646, 123] on div "09 Sep" at bounding box center [578, 106] width 136 height 33
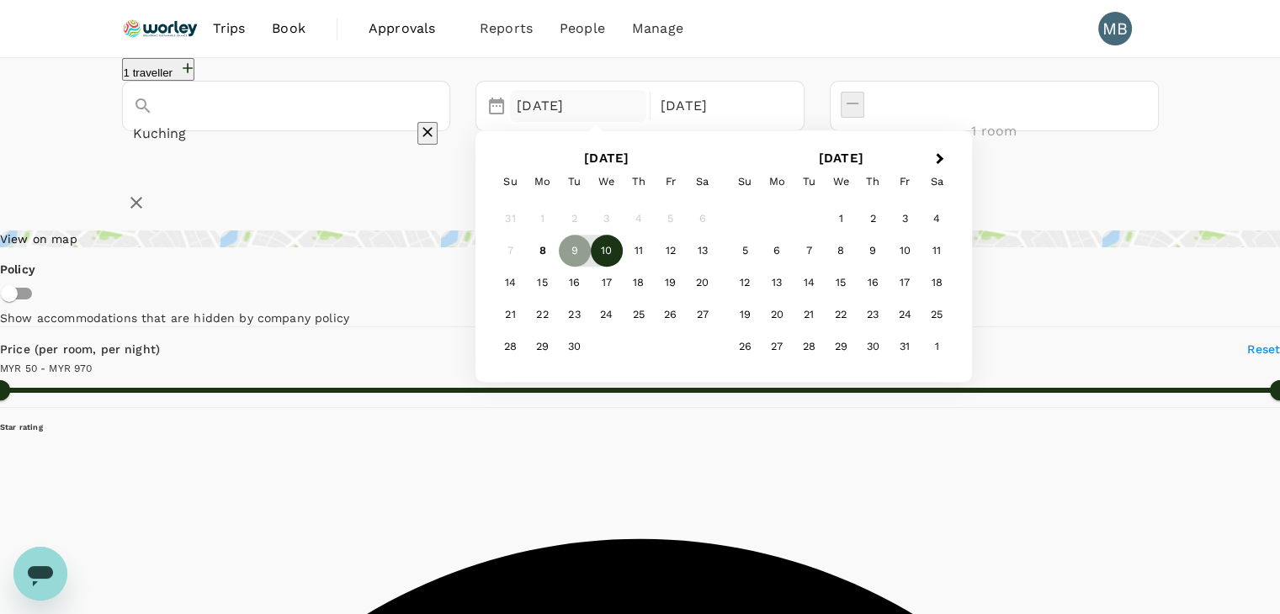
click at [623, 268] on div "10" at bounding box center [607, 252] width 32 height 32
click at [655, 268] on div "11" at bounding box center [639, 252] width 32 height 32
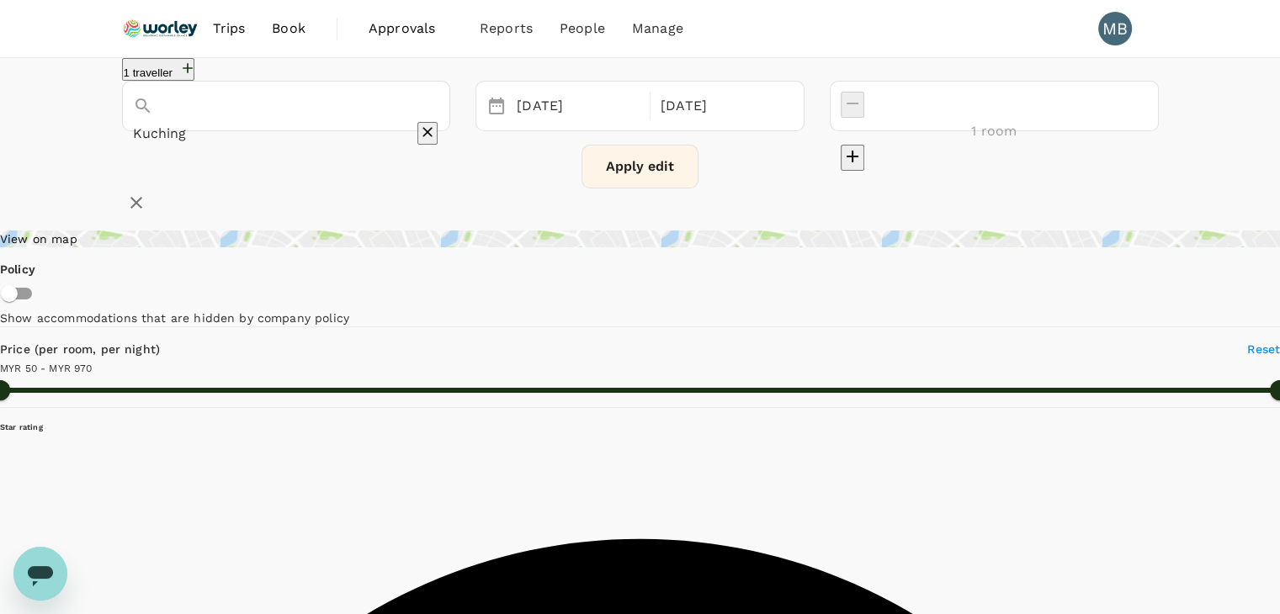
click at [616, 188] on button "Apply edit" at bounding box center [639, 167] width 117 height 44
type input "824.57"
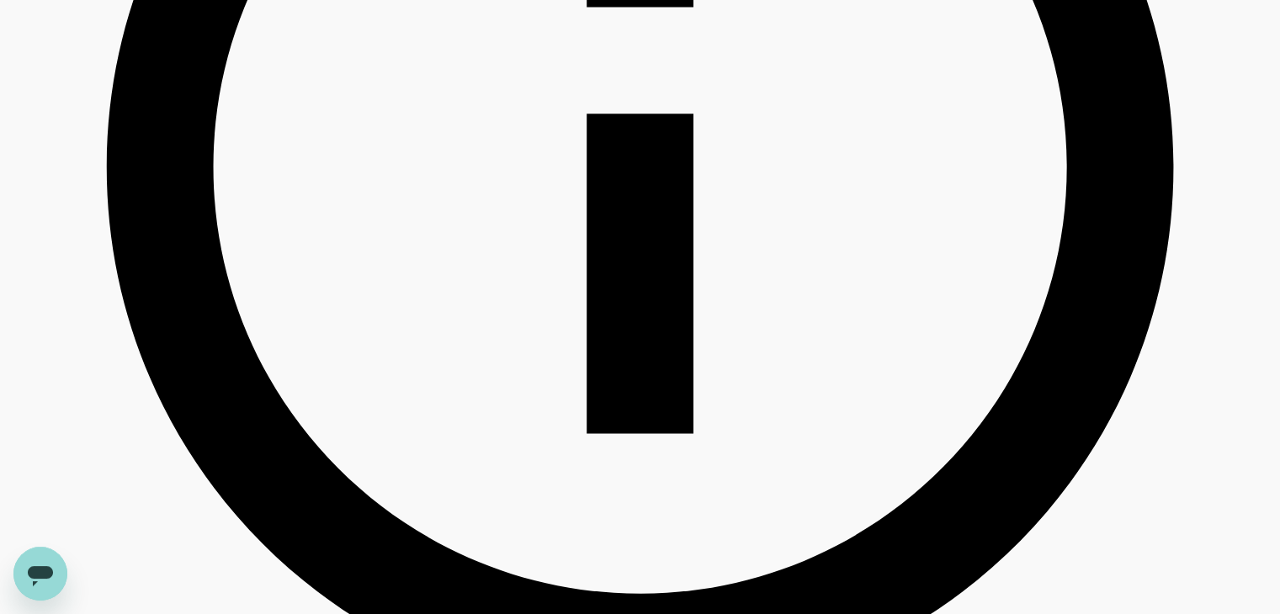
scroll to position [1094, 0]
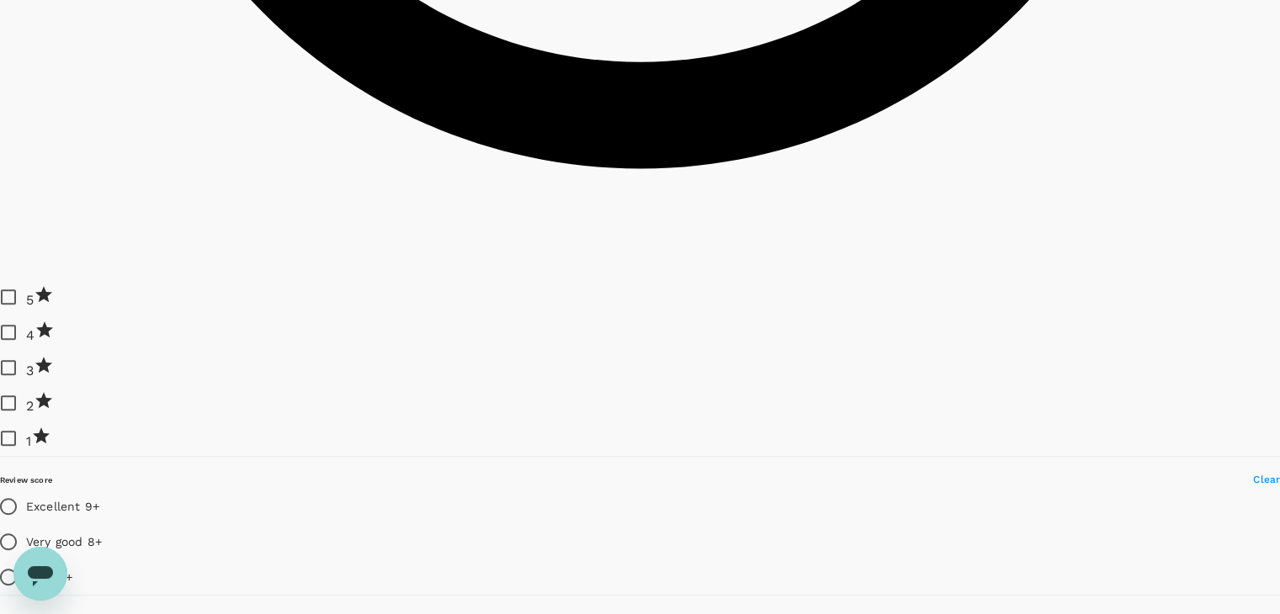
scroll to position [1430, 0]
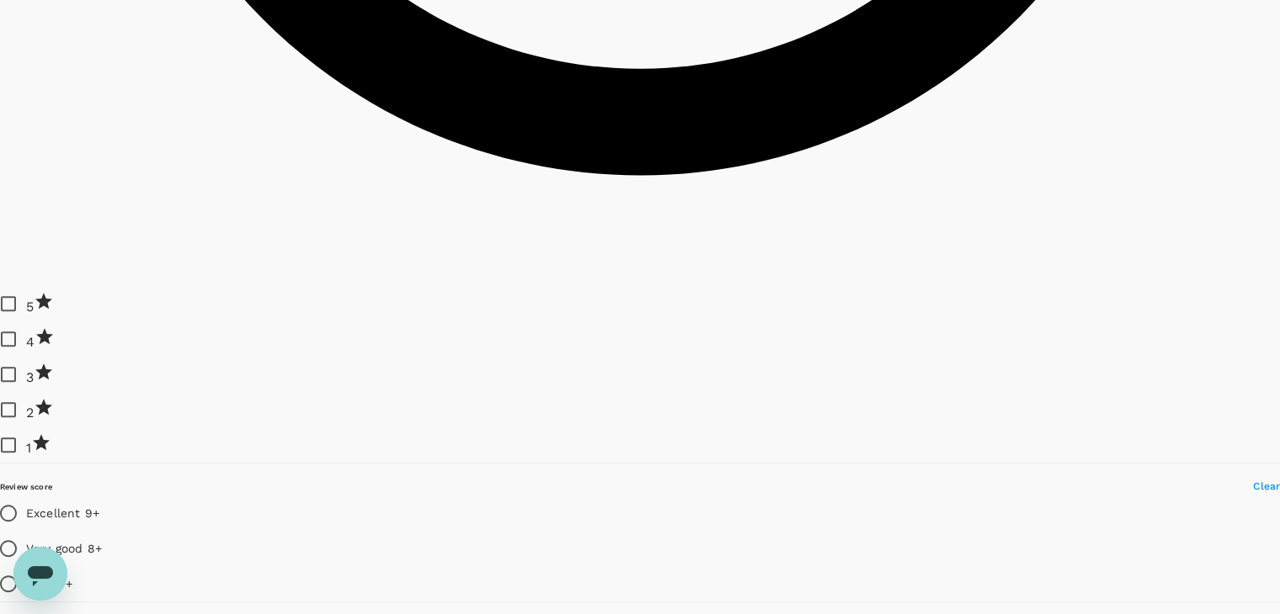
type input "824.57"
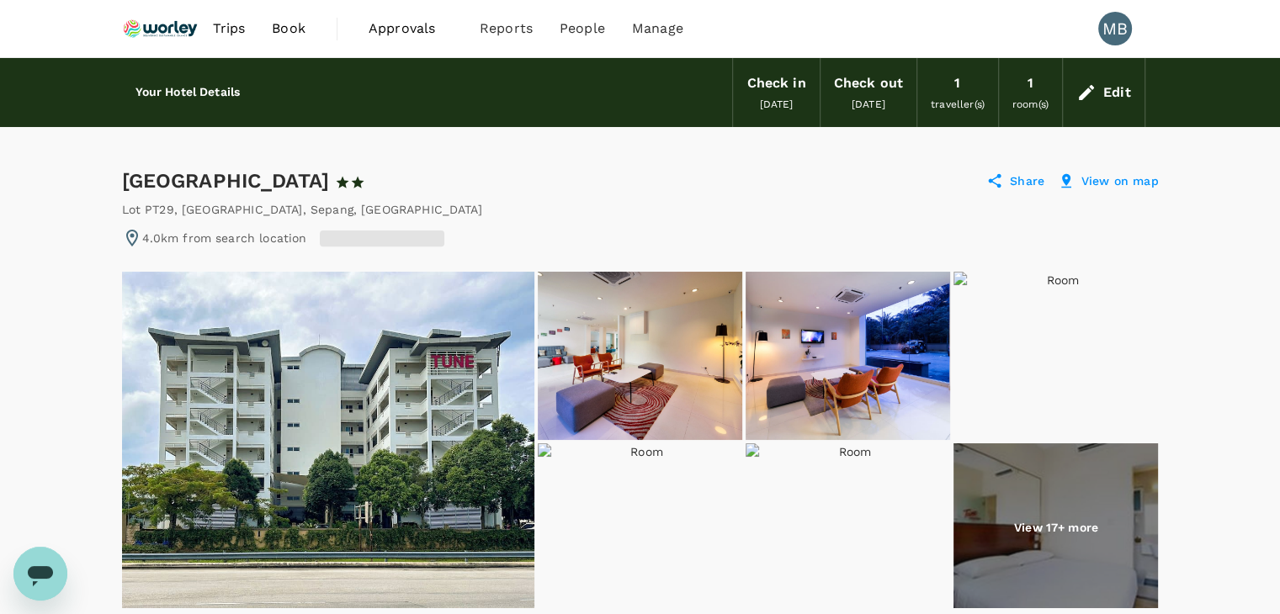
radio input "false"
radio input "true"
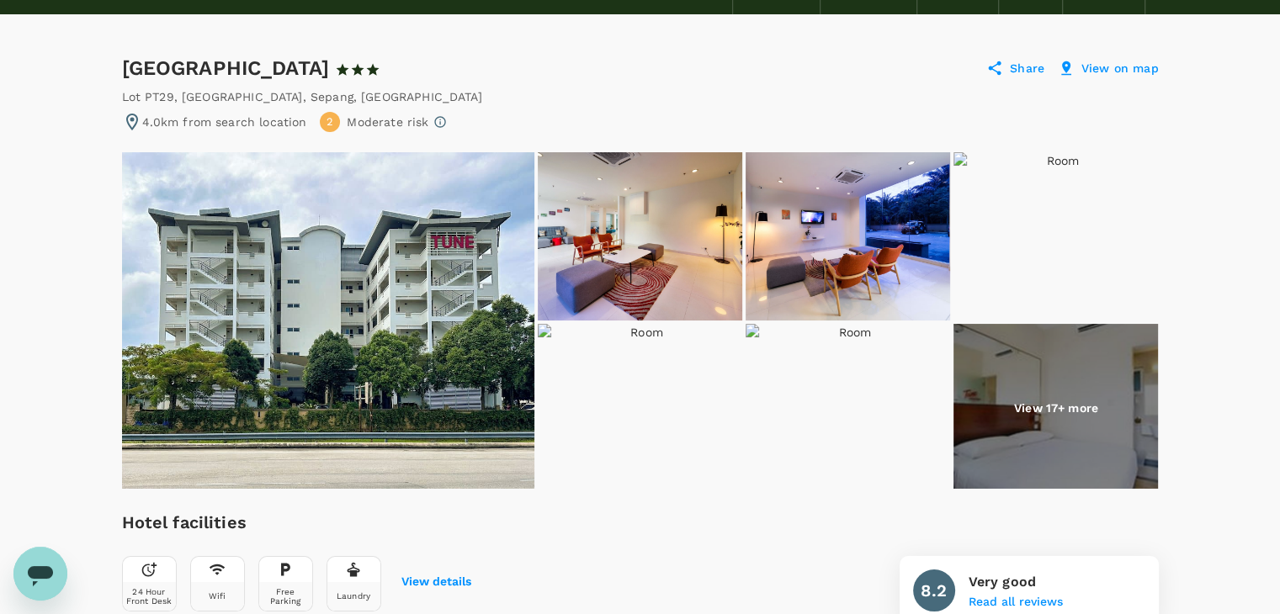
scroll to position [84, 0]
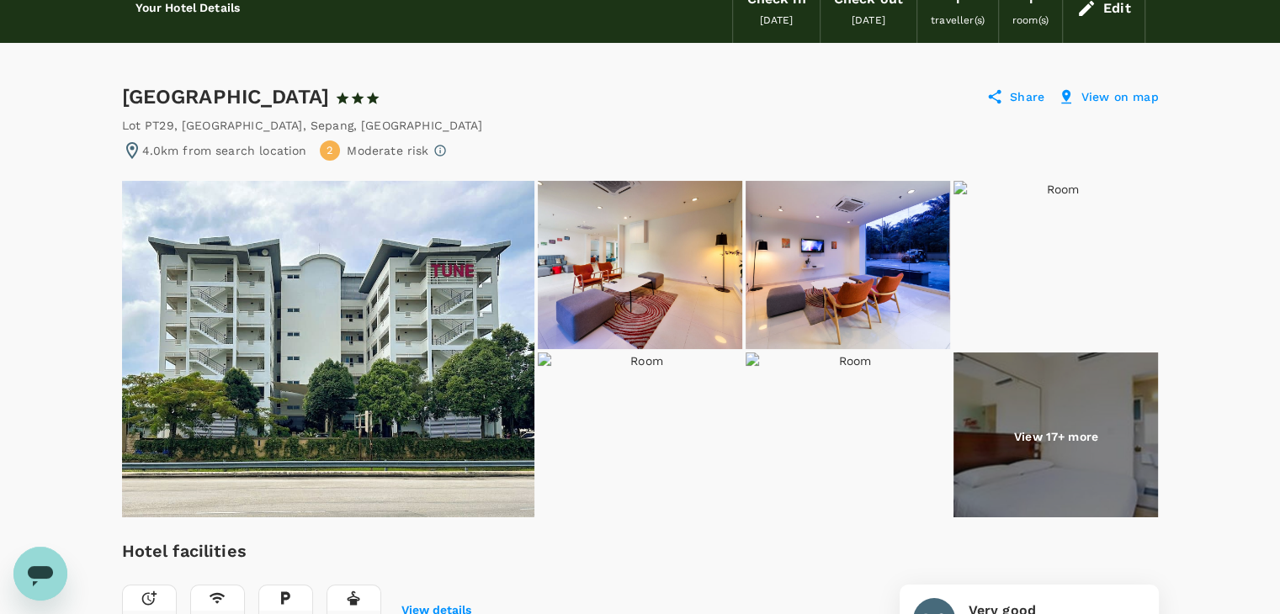
click at [358, 305] on img at bounding box center [328, 349] width 412 height 337
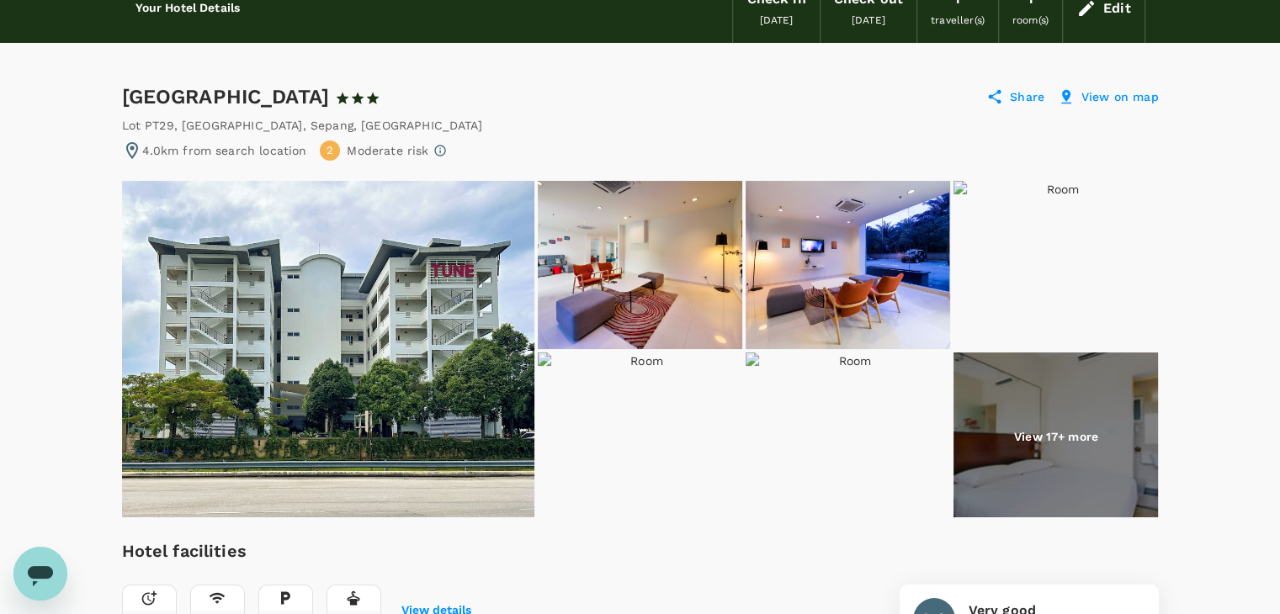
drag, startPoint x: 125, startPoint y: 93, endPoint x: 384, endPoint y: 83, distance: 259.4
click at [384, 83] on div "Tune Hotel KLIA Aeropolis 1 Star 2 Stars 3 Stars 4 Stars 5 Stars" at bounding box center [266, 96] width 289 height 27
copy div "Tune Hotel KLIA Aeropolis"
drag, startPoint x: 120, startPoint y: 121, endPoint x: 310, endPoint y: 120, distance: 189.3
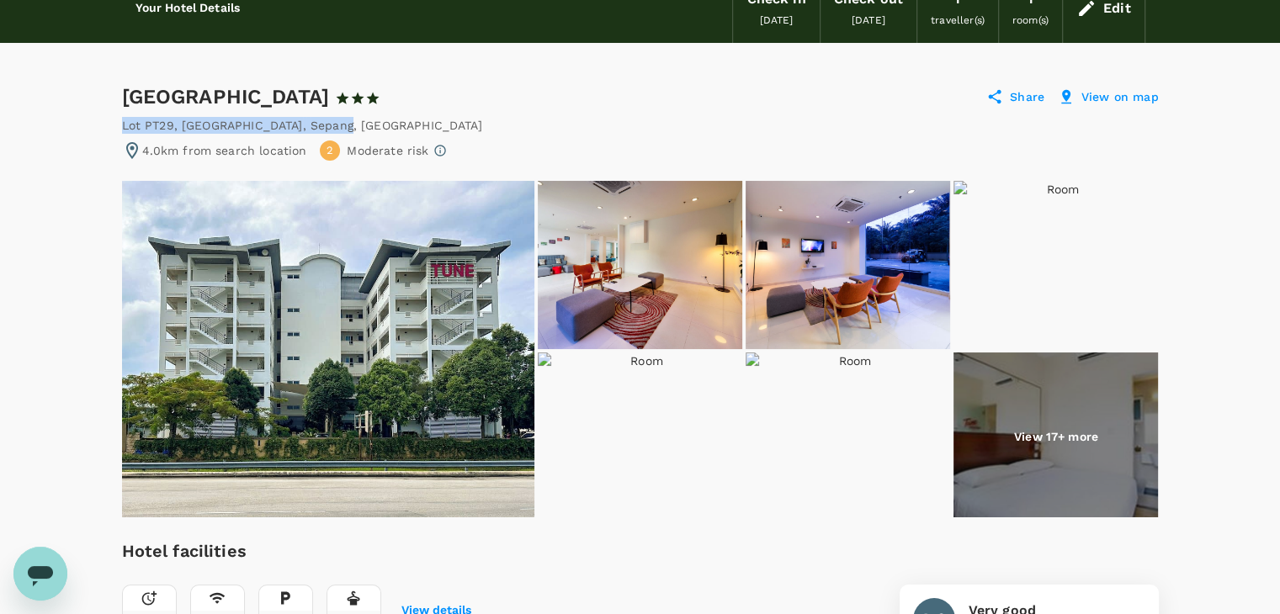
copy div "Lot PT29, Jalan KLIA S4 , Sepang"
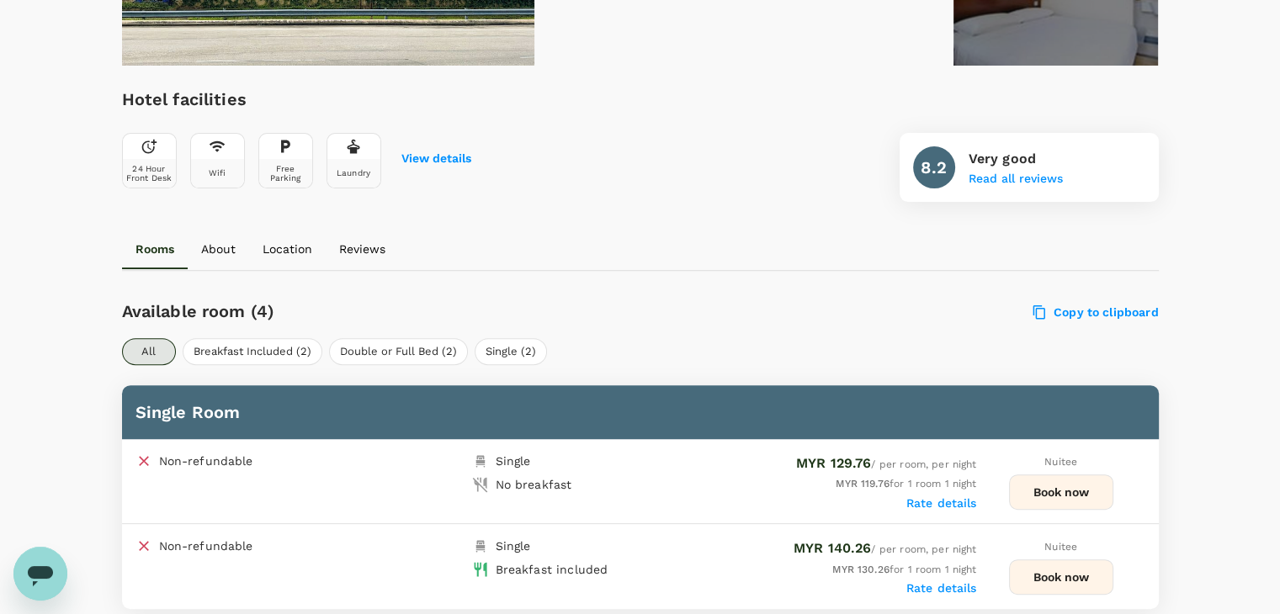
scroll to position [505, 0]
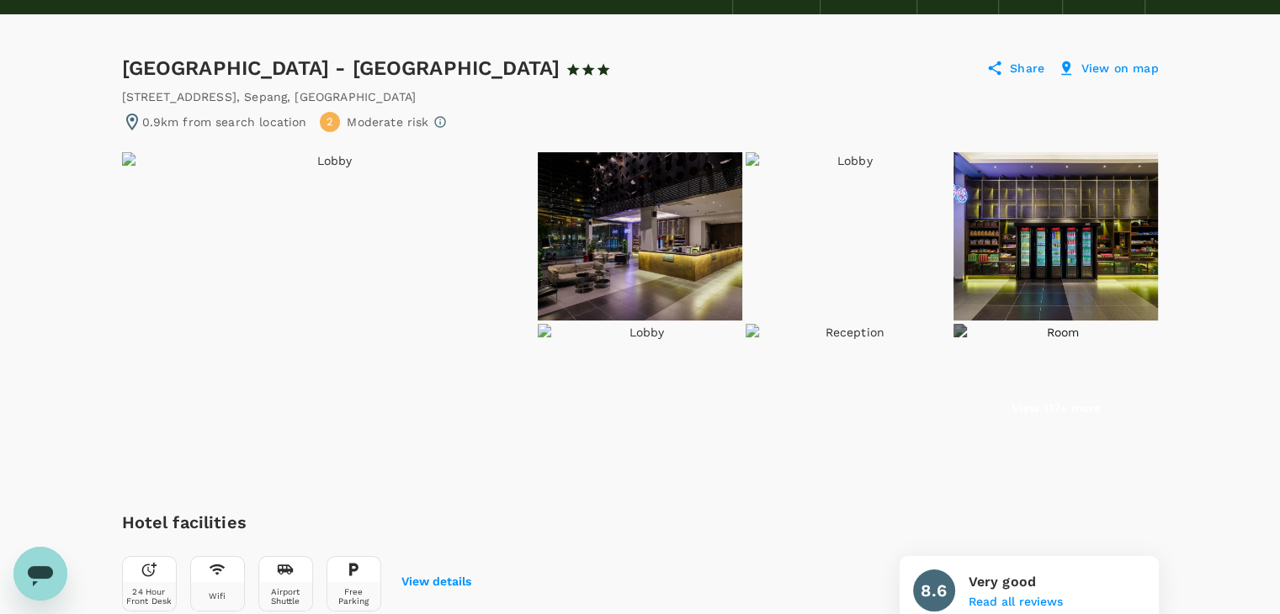
scroll to position [84, 0]
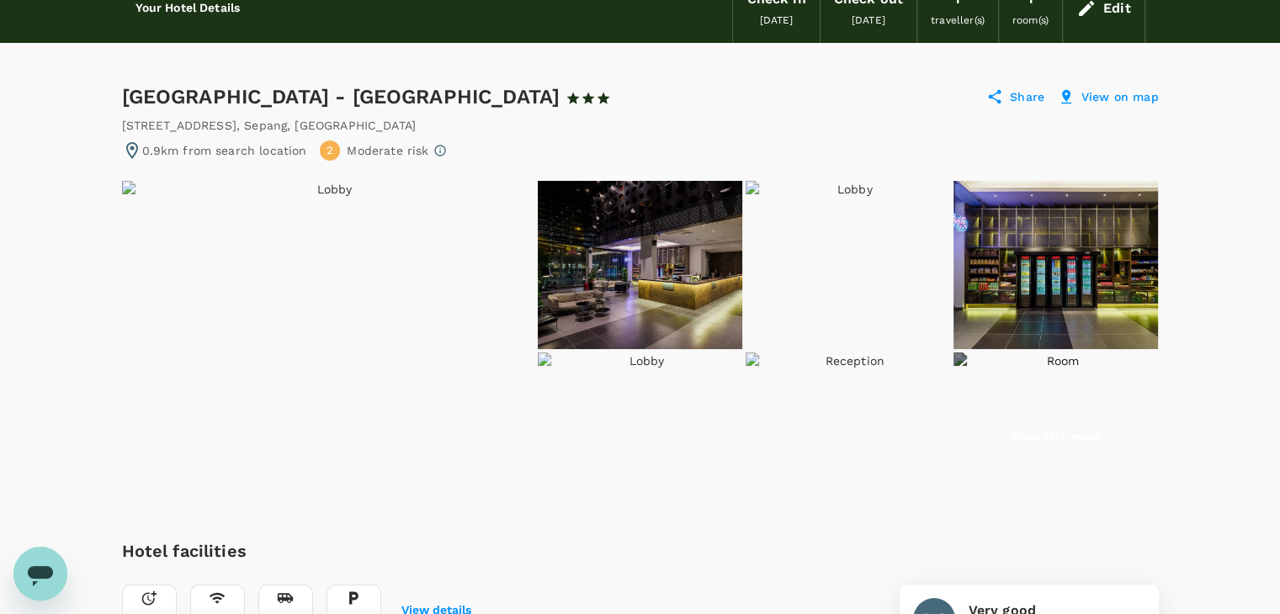
click at [268, 289] on img at bounding box center [328, 349] width 412 height 337
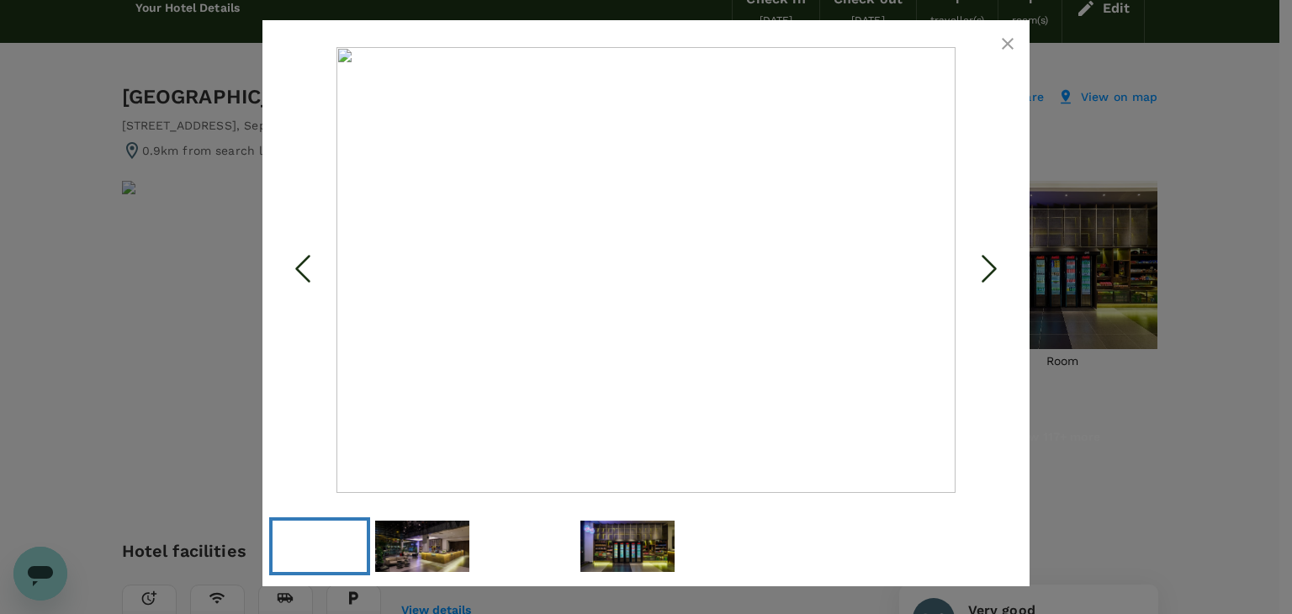
click at [1002, 41] on icon "button" at bounding box center [1008, 44] width 20 height 20
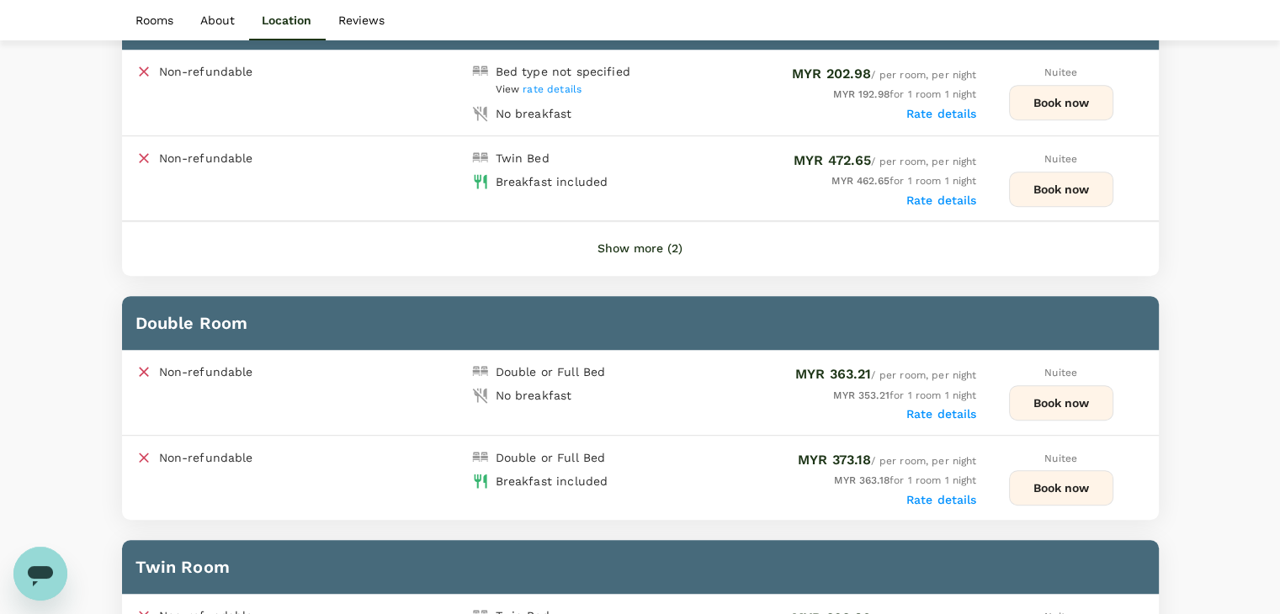
scroll to position [841, 0]
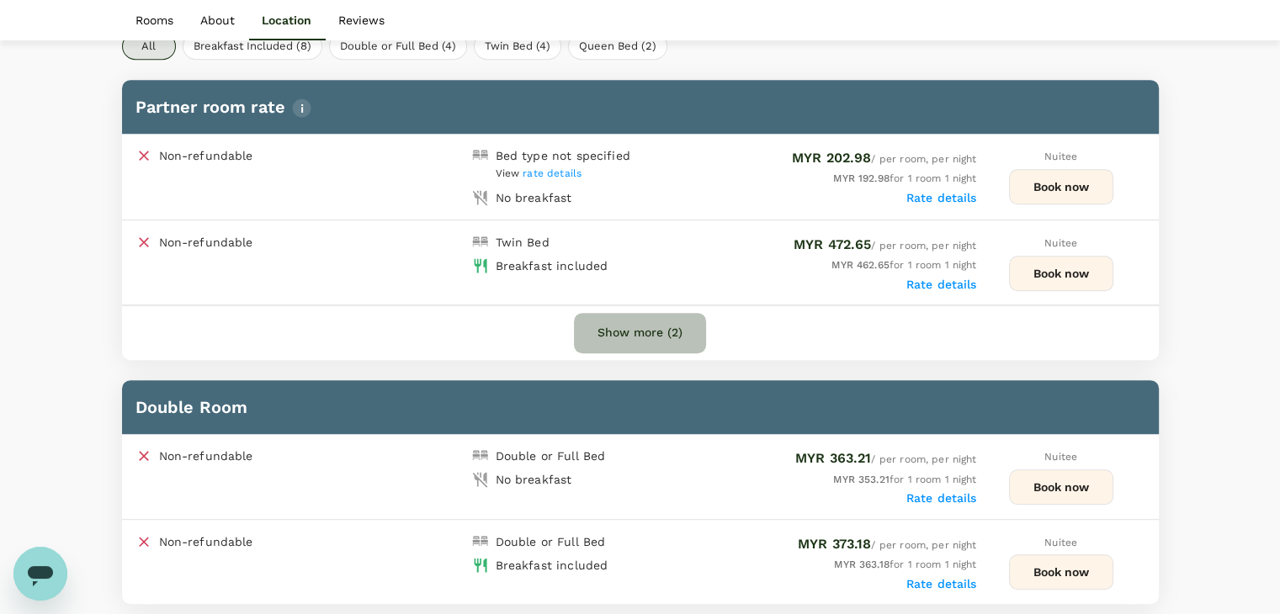
click at [635, 327] on button "Show more (2)" at bounding box center [640, 333] width 132 height 40
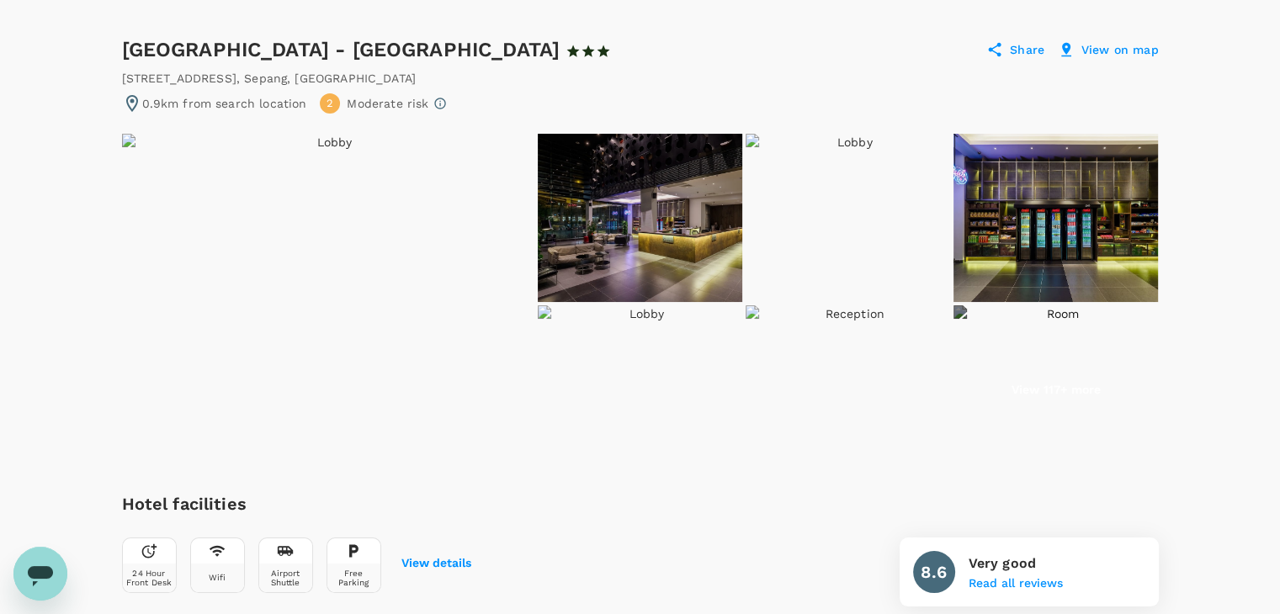
scroll to position [0, 0]
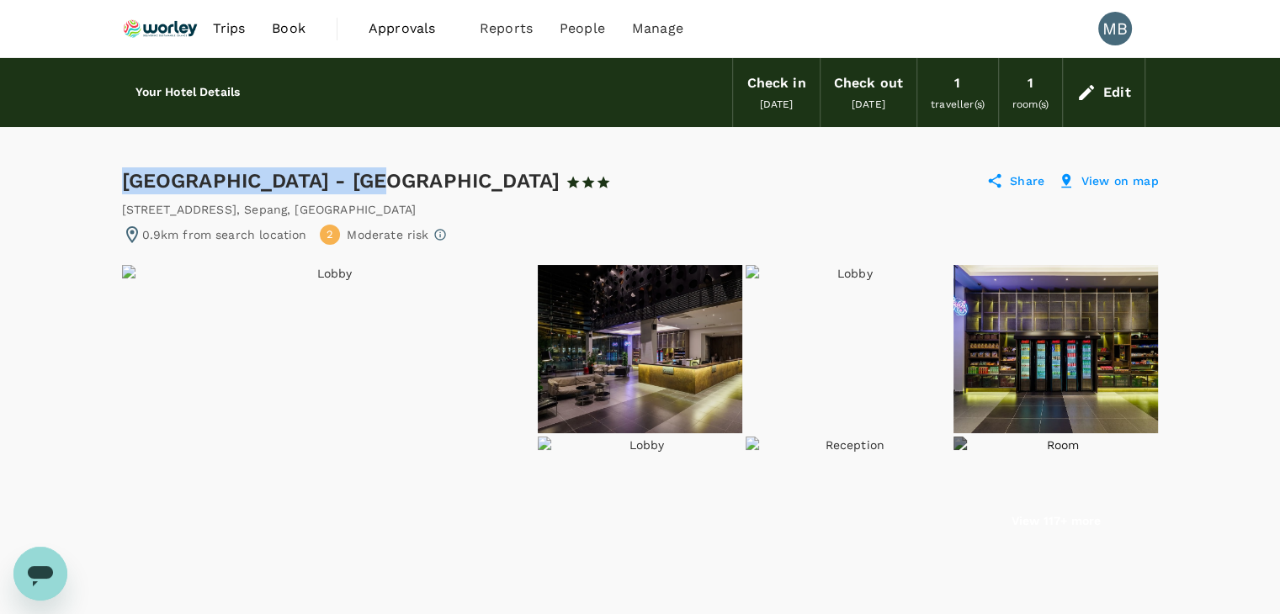
drag, startPoint x: 122, startPoint y: 174, endPoint x: 360, endPoint y: 176, distance: 238.1
click at [360, 176] on div "[GEOGRAPHIC_DATA] - KLIA2 1 Star 2 Stars 3 Stars 4 Stars 5 Stars" at bounding box center [382, 180] width 520 height 27
copy div "[GEOGRAPHIC_DATA] - [GEOGRAPHIC_DATA]"
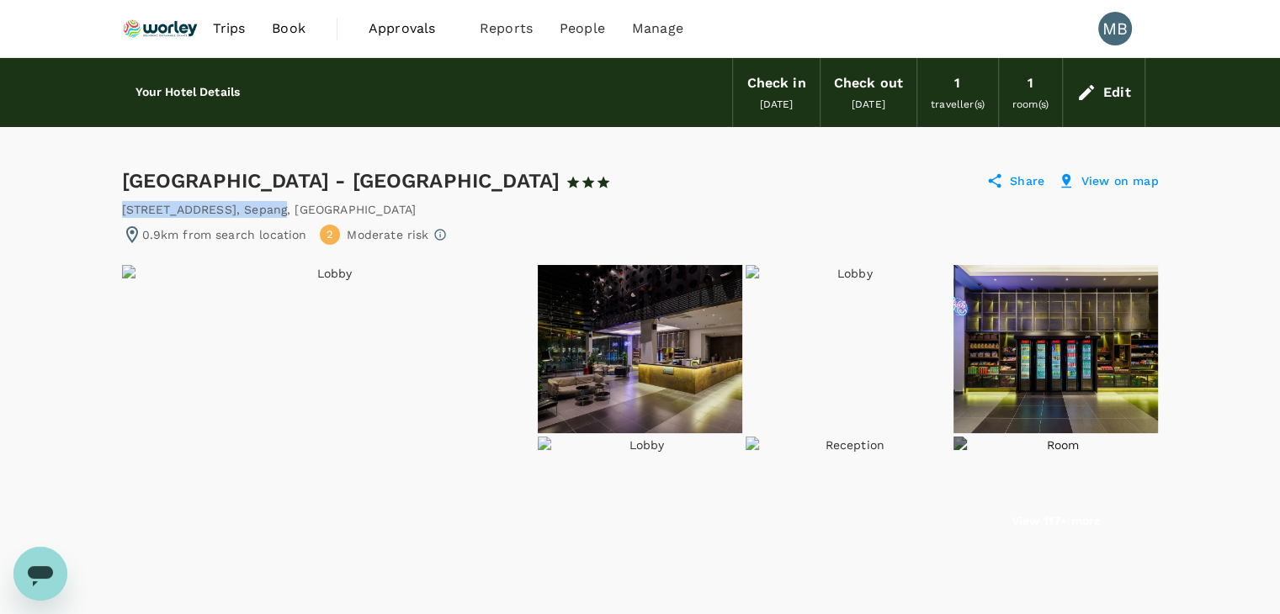
drag, startPoint x: 121, startPoint y: 206, endPoint x: 311, endPoint y: 214, distance: 190.3
click at [311, 214] on div "[STREET_ADDRESS]" at bounding box center [269, 209] width 295 height 17
copy div "[STREET_ADDRESS]"
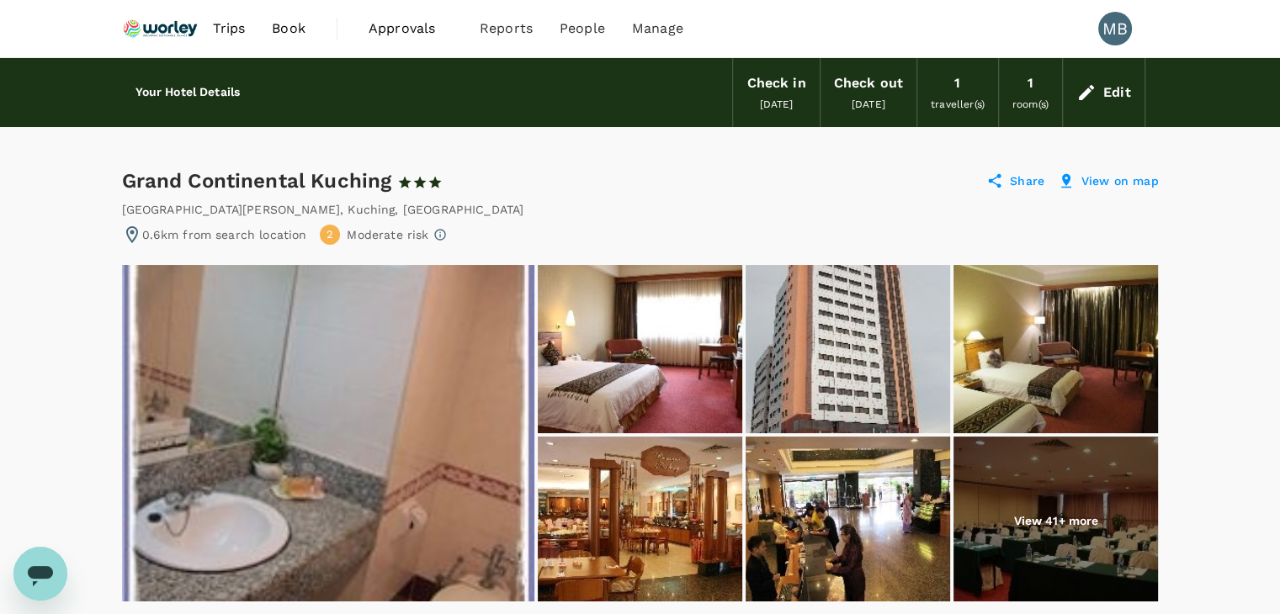
click at [835, 236] on div "0.6km from search location 2 Moderate risk" at bounding box center [640, 235] width 1037 height 20
drag, startPoint x: 121, startPoint y: 179, endPoint x: 392, endPoint y: 191, distance: 271.2
click at [392, 191] on div "Grand Continental Kuching 1 Star 2 Stars 3 Stars 4 Stars 5 Stars" at bounding box center [298, 180] width 352 height 27
copy div "Grand Continental Kuching"
drag, startPoint x: 122, startPoint y: 210, endPoint x: 263, endPoint y: 205, distance: 141.4
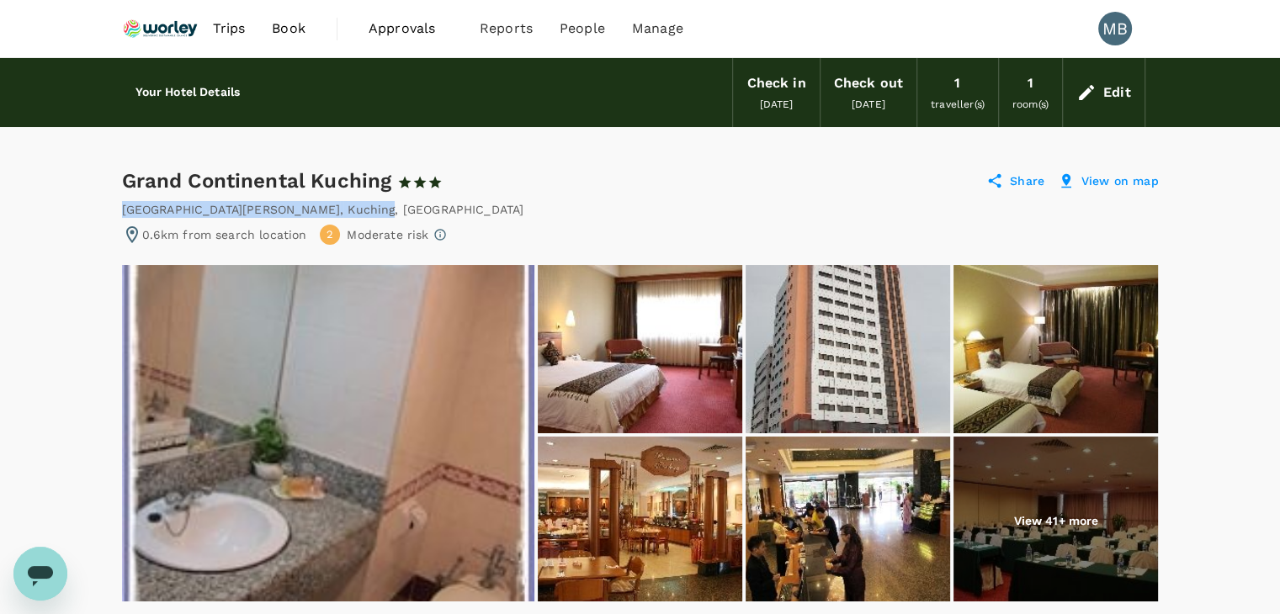
click at [263, 205] on div "Jalan Ban Hock , Kuching , Malaysia" at bounding box center [323, 209] width 402 height 17
copy div "Jalan Ban Hock , Kuching"
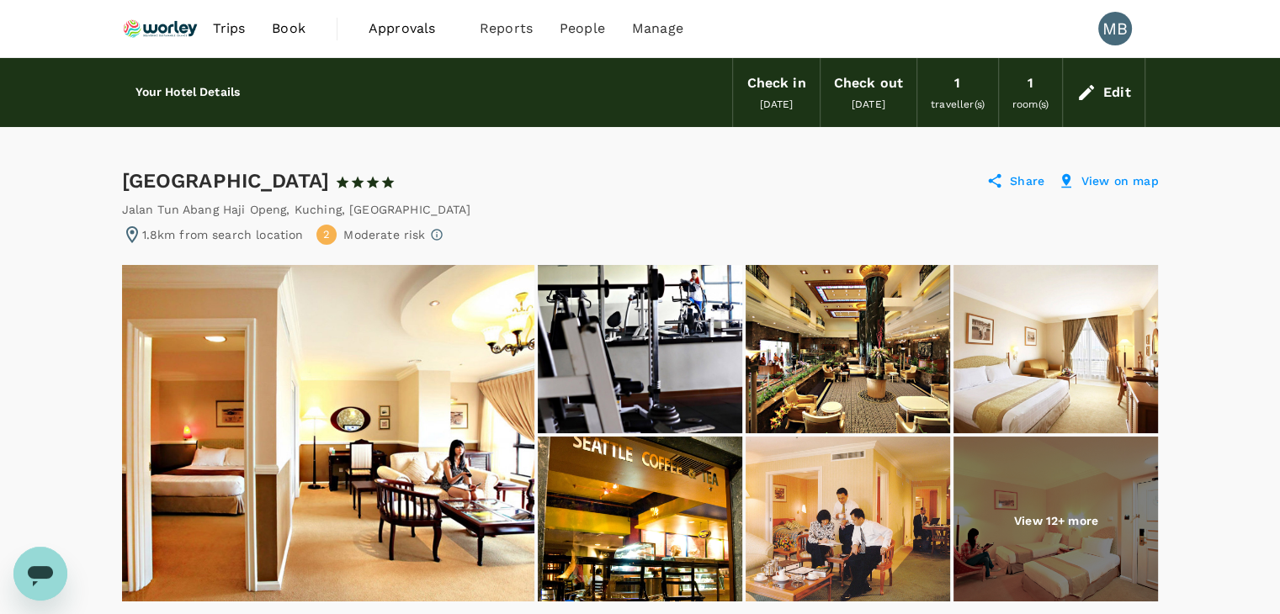
drag, startPoint x: 409, startPoint y: 181, endPoint x: 127, endPoint y: 173, distance: 282.0
click at [127, 173] on div "[GEOGRAPHIC_DATA] 1 Star 2 Stars 3 Stars 4 Stars 5 Stars" at bounding box center [266, 180] width 289 height 27
copy div "[GEOGRAPHIC_DATA]"
drag, startPoint x: 121, startPoint y: 206, endPoint x: 337, endPoint y: 207, distance: 215.4
click at [337, 207] on div "[GEOGRAPHIC_DATA] , [GEOGRAPHIC_DATA] , [GEOGRAPHIC_DATA]" at bounding box center [296, 209] width 348 height 17
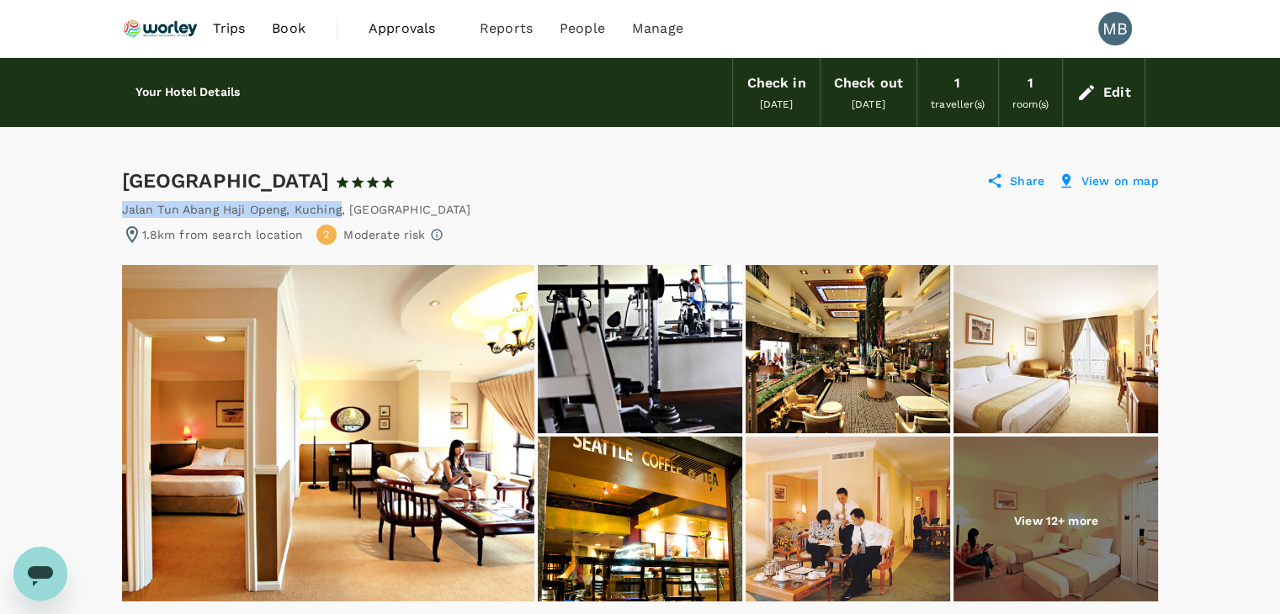
copy div "[GEOGRAPHIC_DATA] , [GEOGRAPHIC_DATA]"
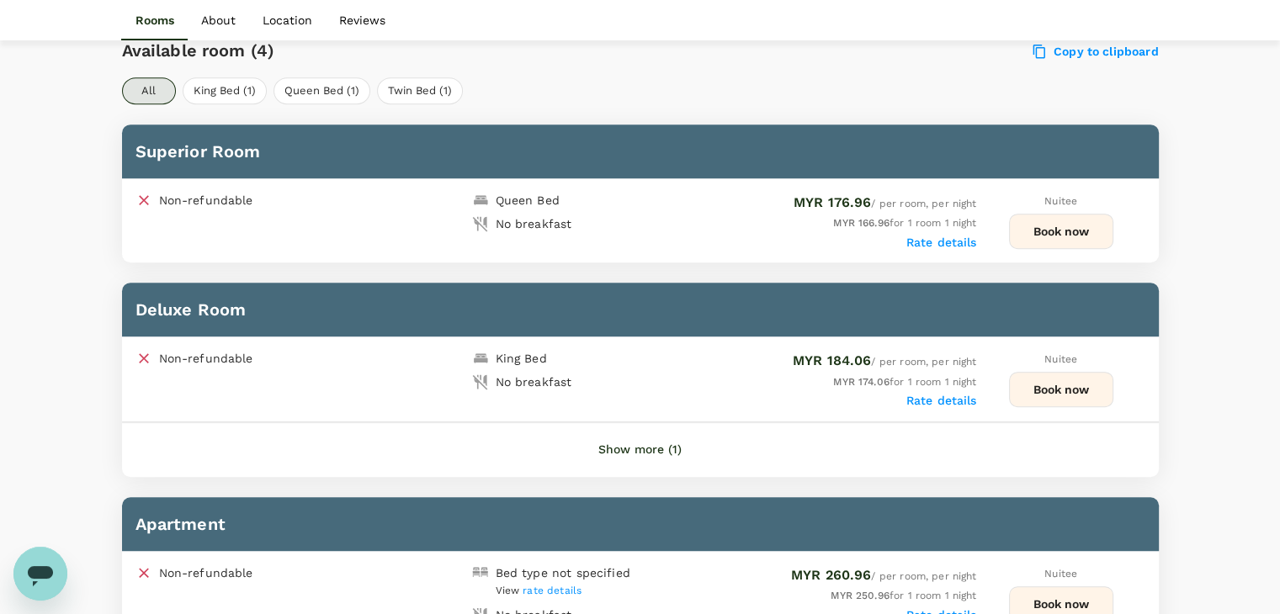
scroll to position [841, 0]
